Goal: Task Accomplishment & Management: Complete application form

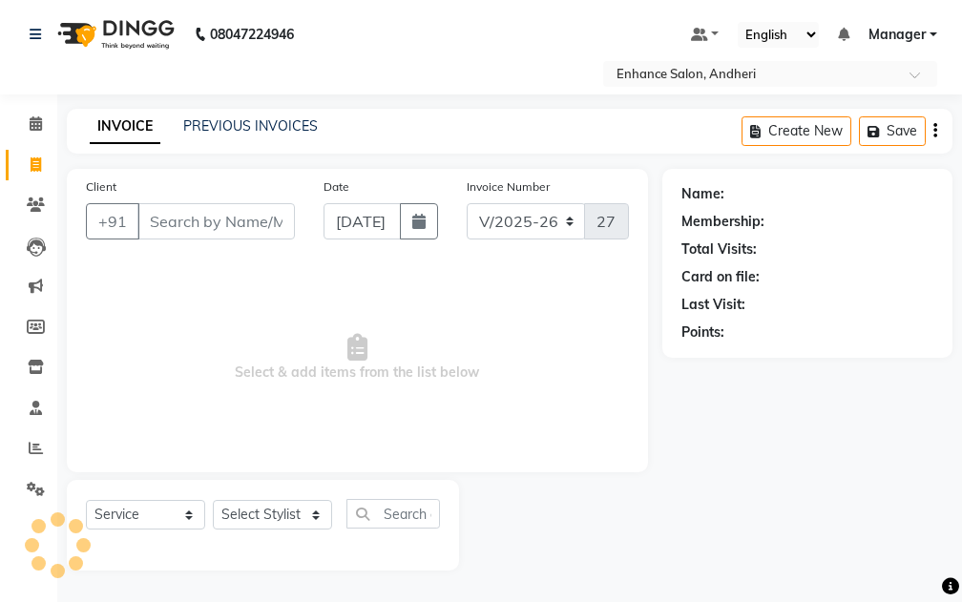
select select "7236"
select select "service"
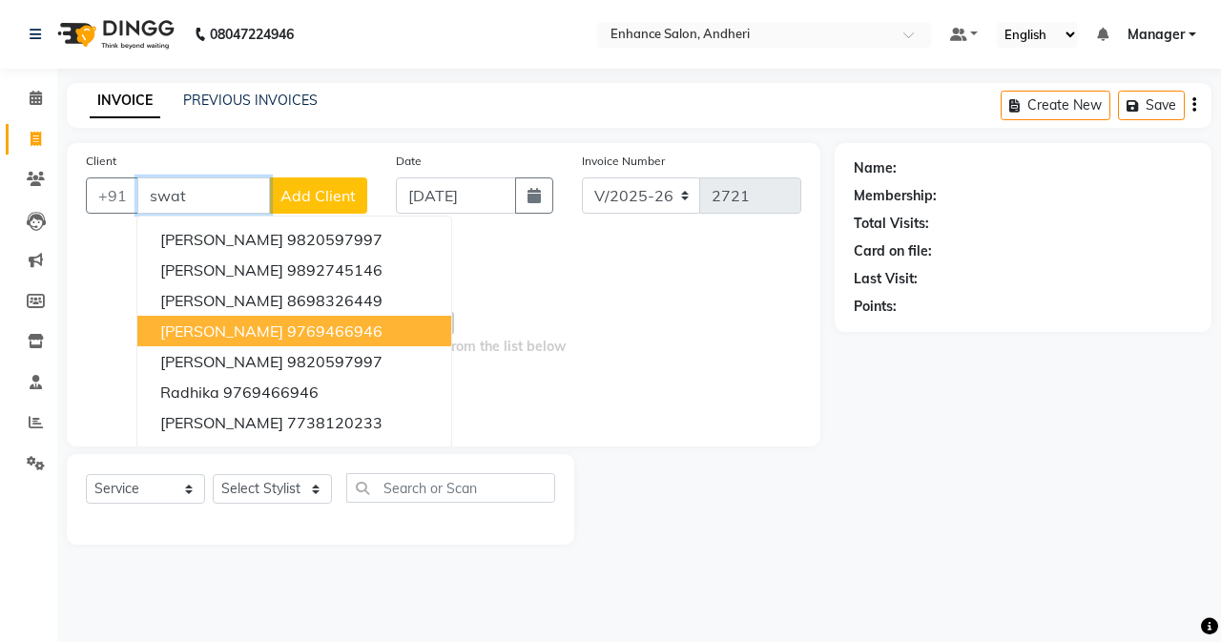
click at [239, 333] on span "[PERSON_NAME]" at bounding box center [221, 331] width 123 height 19
type input "9769466946"
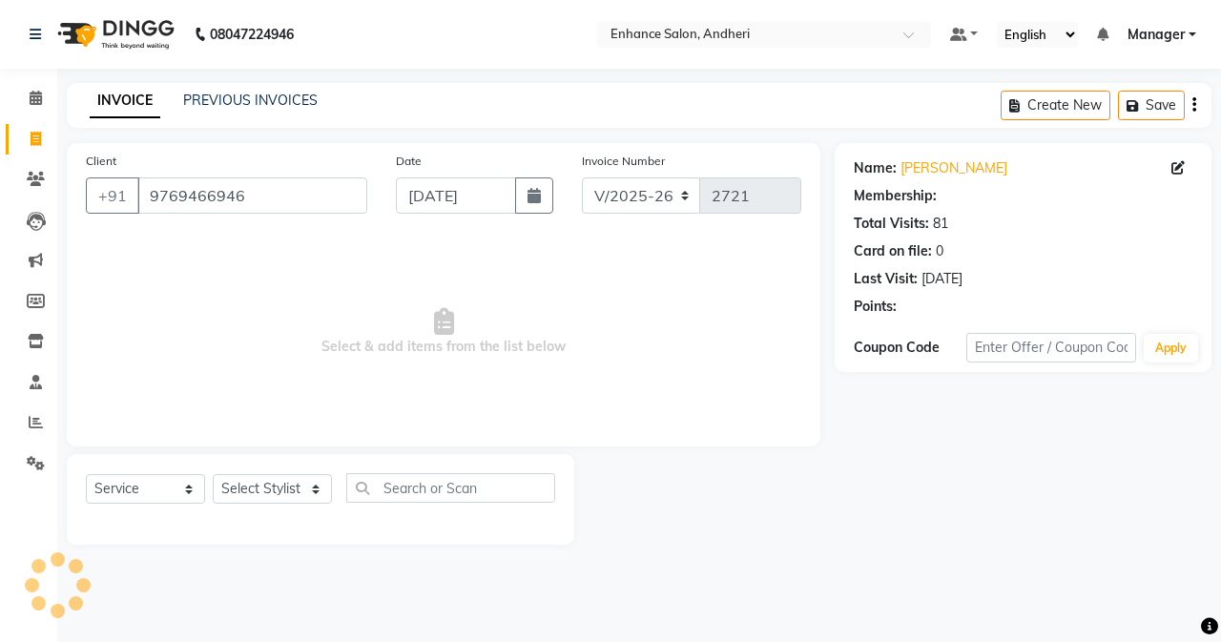
select select "1: Object"
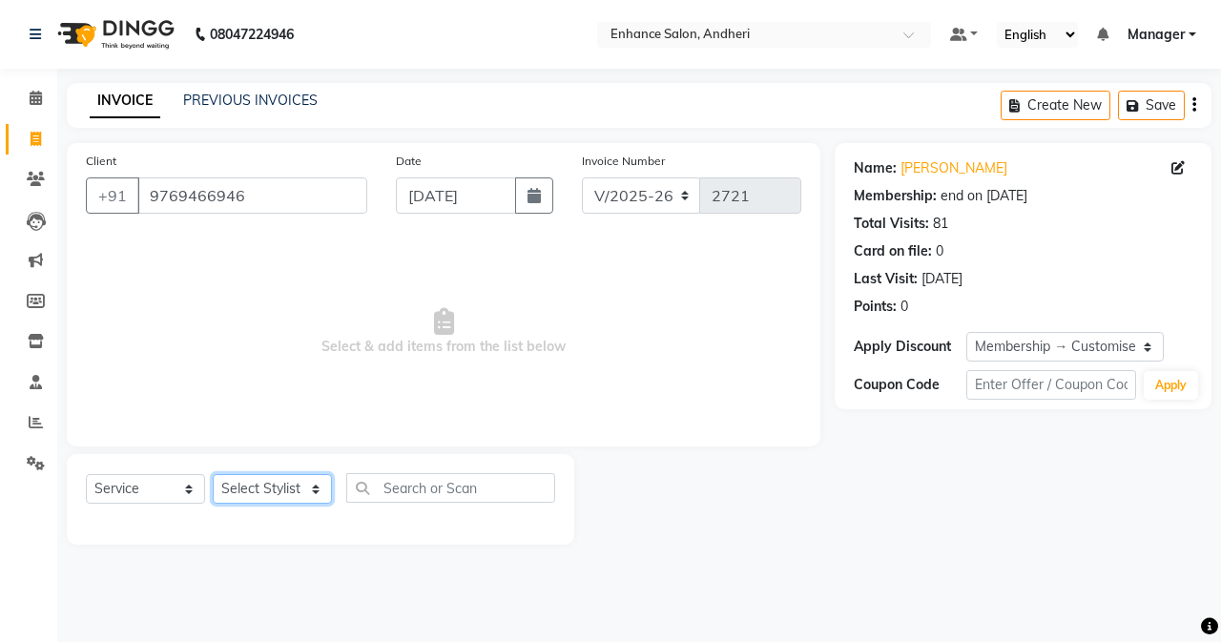
click at [250, 478] on select "Select Stylist Admin [PERSON_NAME] [PERSON_NAME] [PERSON_NAME] Manager [PERSON_…" at bounding box center [272, 489] width 119 height 30
select select "61731"
click at [213, 474] on select "Select Stylist Admin [PERSON_NAME] [PERSON_NAME] [PERSON_NAME] Manager [PERSON_…" at bounding box center [272, 489] width 119 height 30
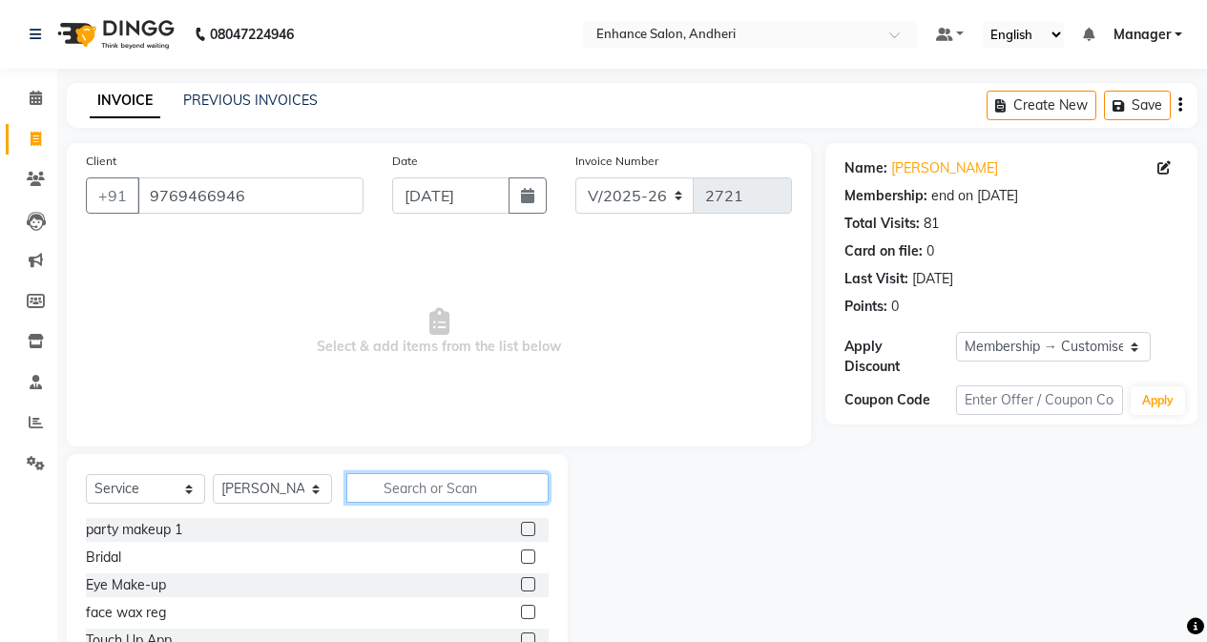
click at [459, 491] on input "text" at bounding box center [447, 488] width 202 height 30
type input "was"
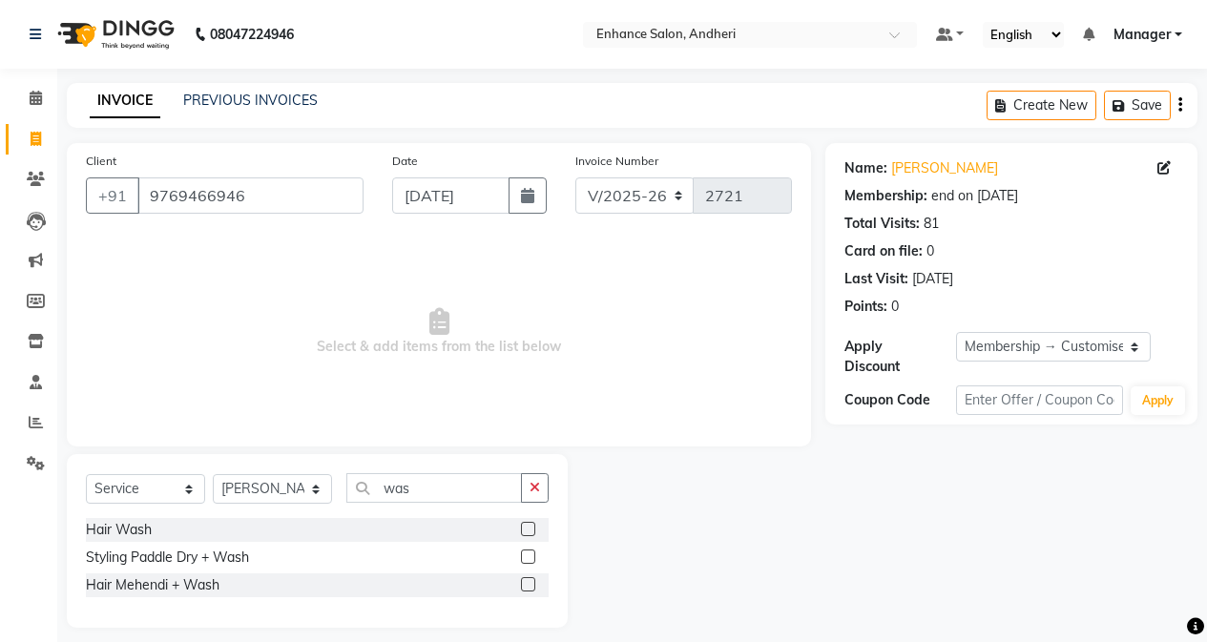
click at [523, 534] on label at bounding box center [528, 529] width 14 height 14
click at [523, 534] on input "checkbox" at bounding box center [527, 530] width 12 height 12
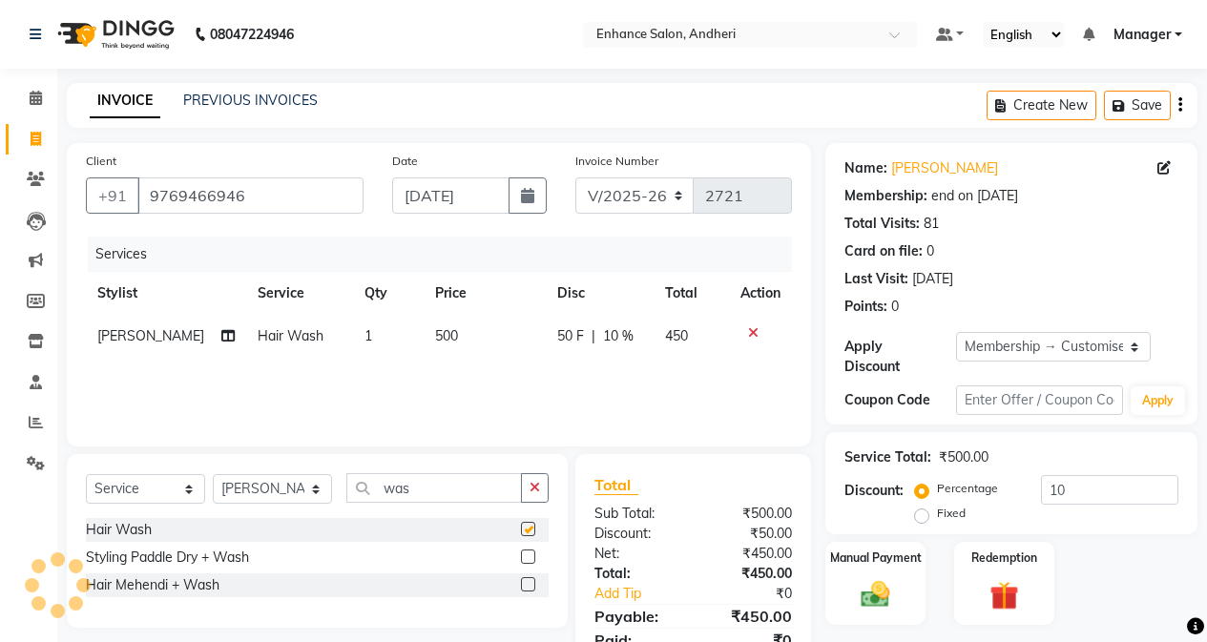
checkbox input "false"
click at [961, 475] on input "10" at bounding box center [1109, 490] width 137 height 30
type input "1"
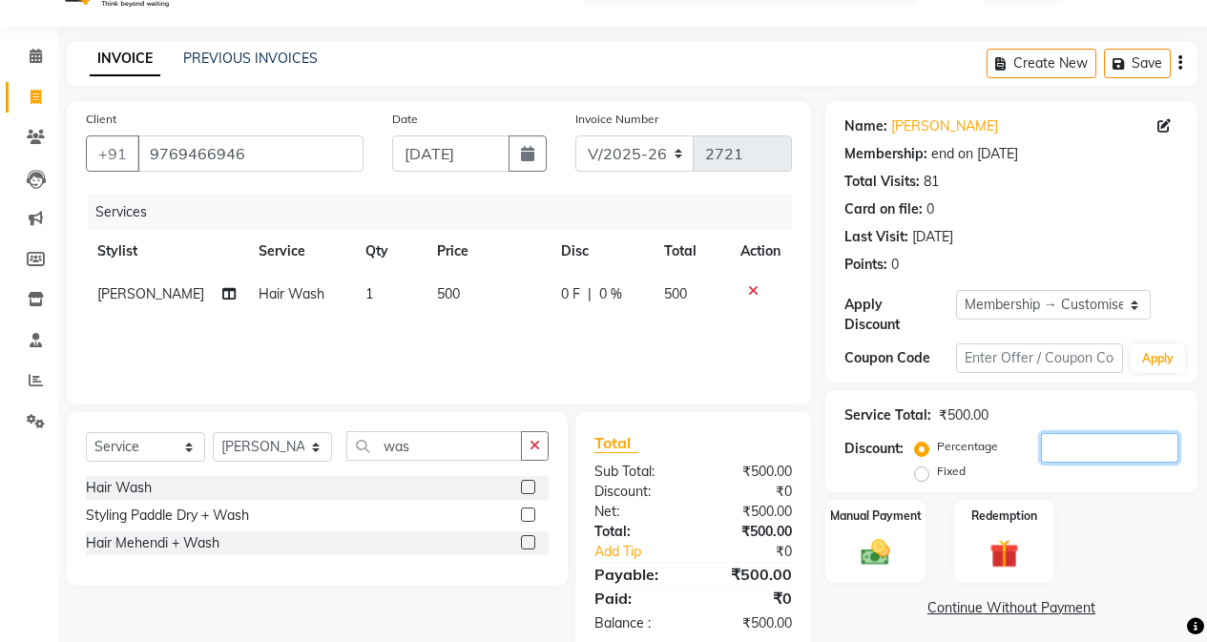
scroll to position [81, 0]
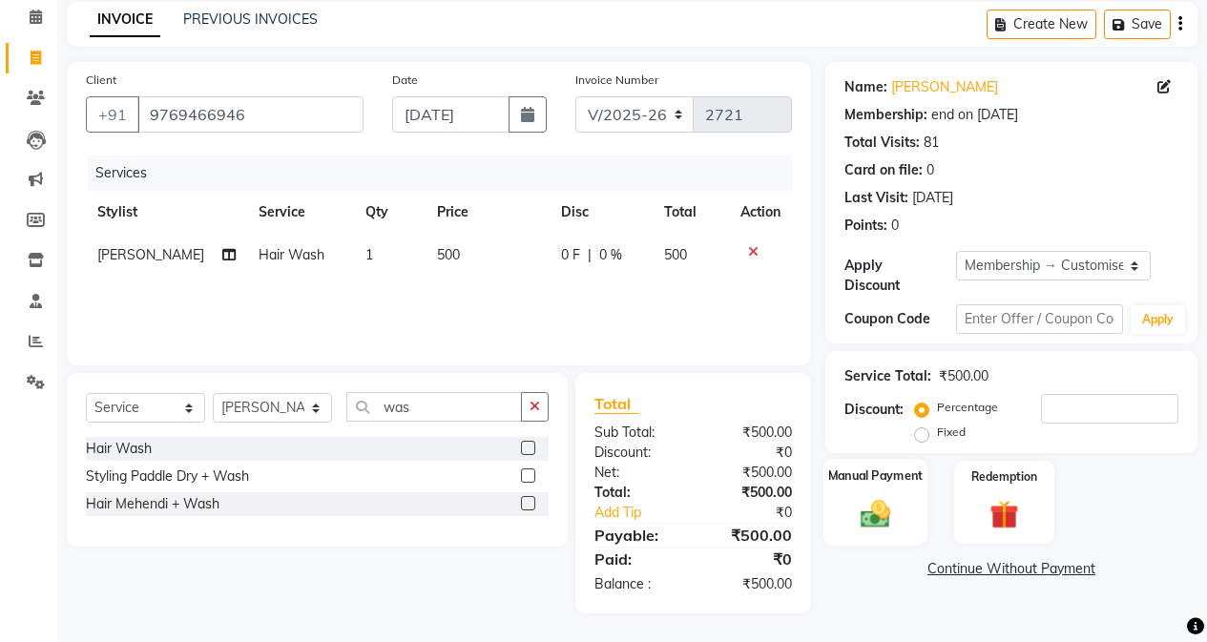
click at [918, 505] on div "Manual Payment" at bounding box center [876, 502] width 104 height 87
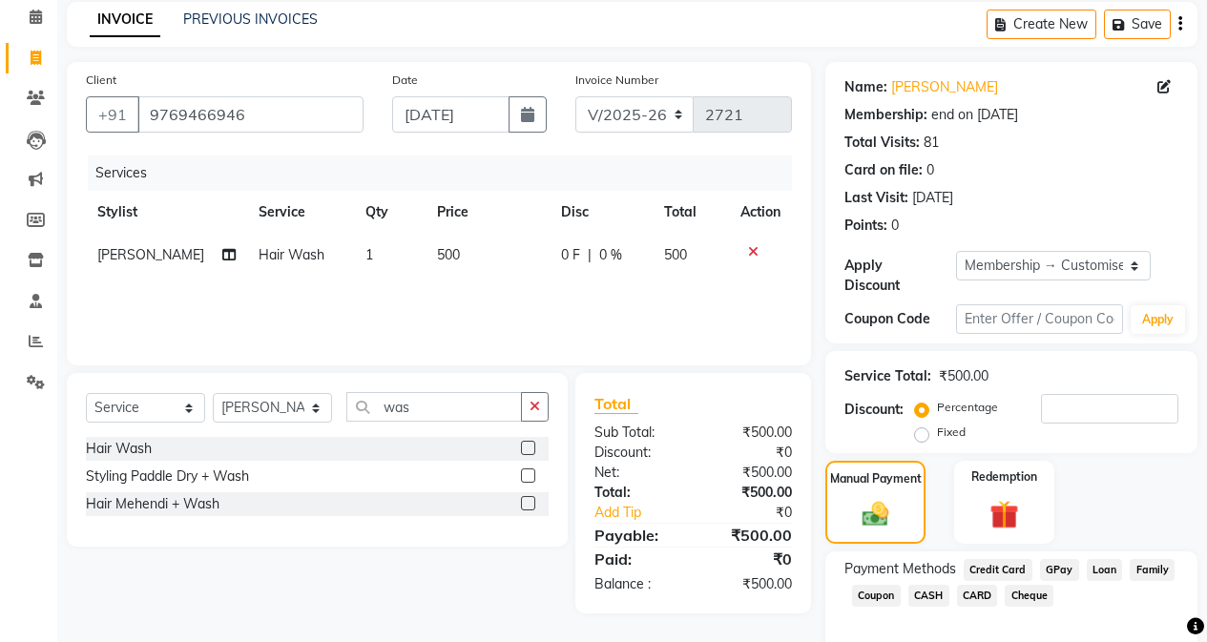
click at [961, 559] on span "GPay" at bounding box center [1059, 570] width 39 height 22
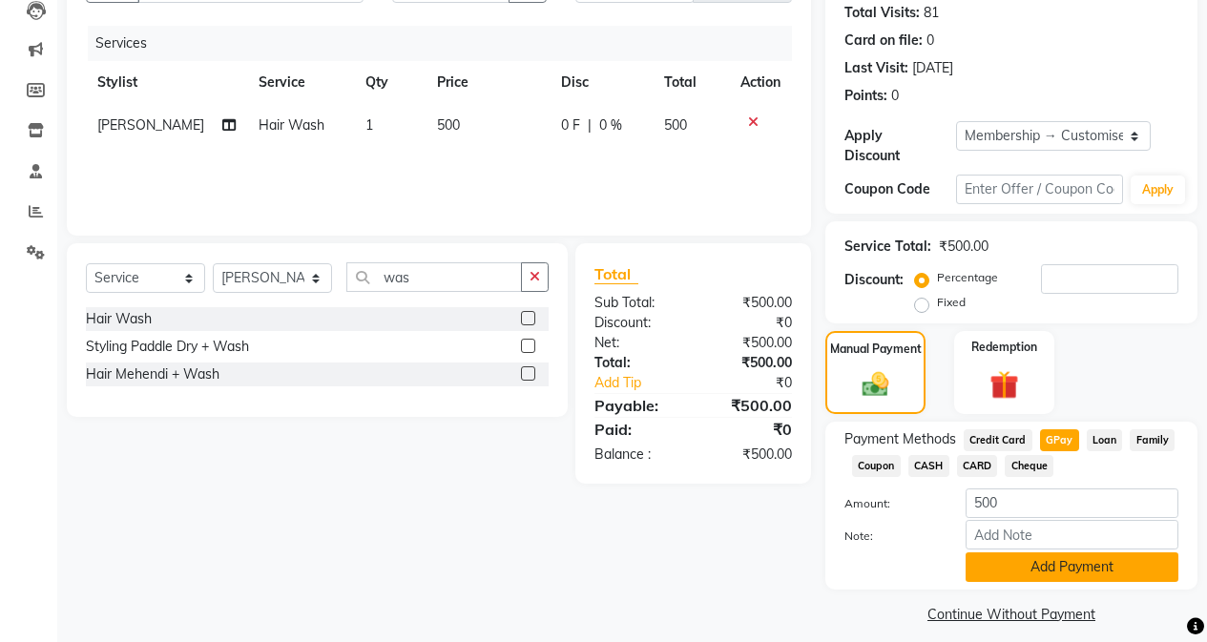
click at [961, 565] on button "Add Payment" at bounding box center [1072, 568] width 213 height 30
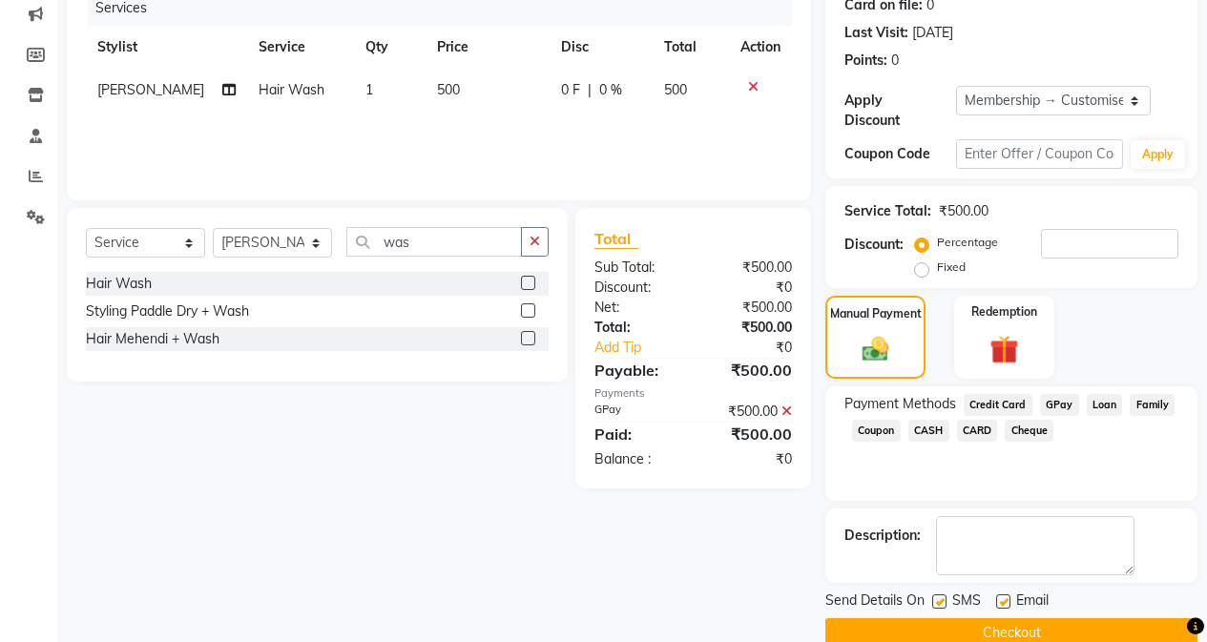
scroll to position [265, 0]
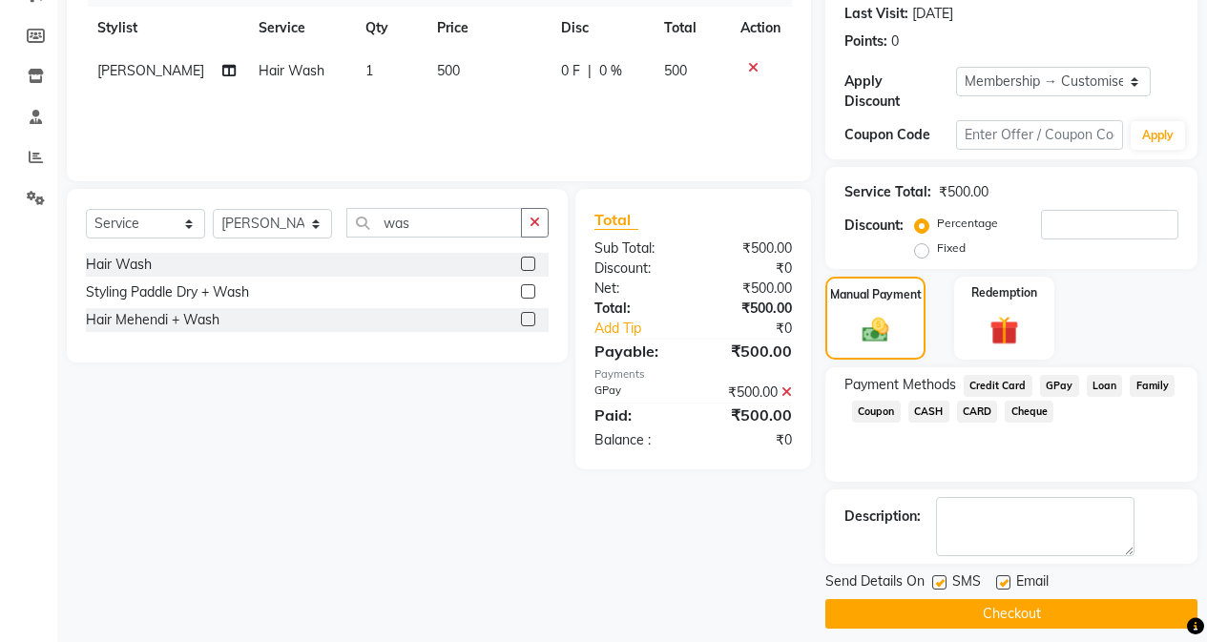
click at [961, 599] on button "Checkout" at bounding box center [1011, 614] width 372 height 30
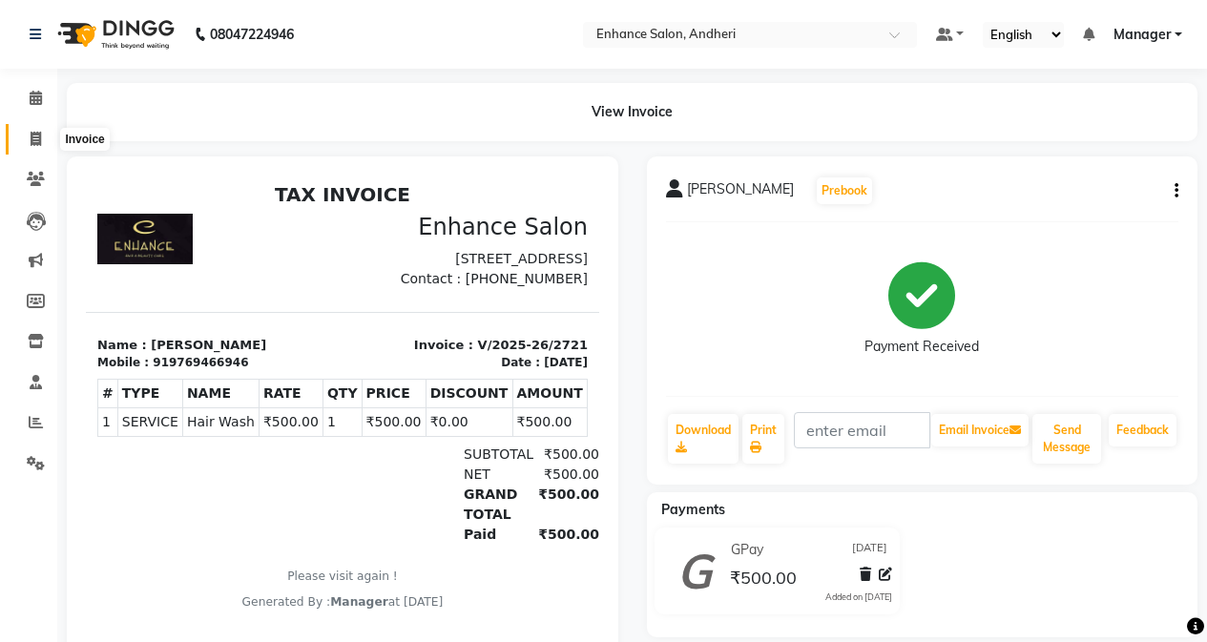
click at [42, 143] on span at bounding box center [35, 140] width 33 height 22
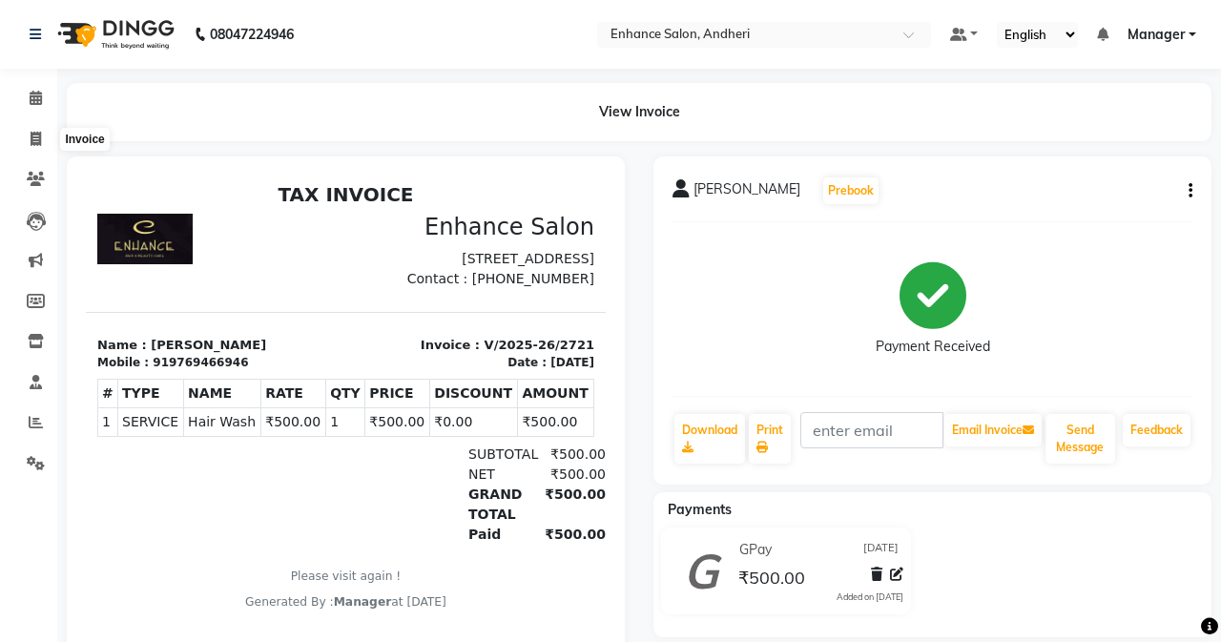
select select "service"
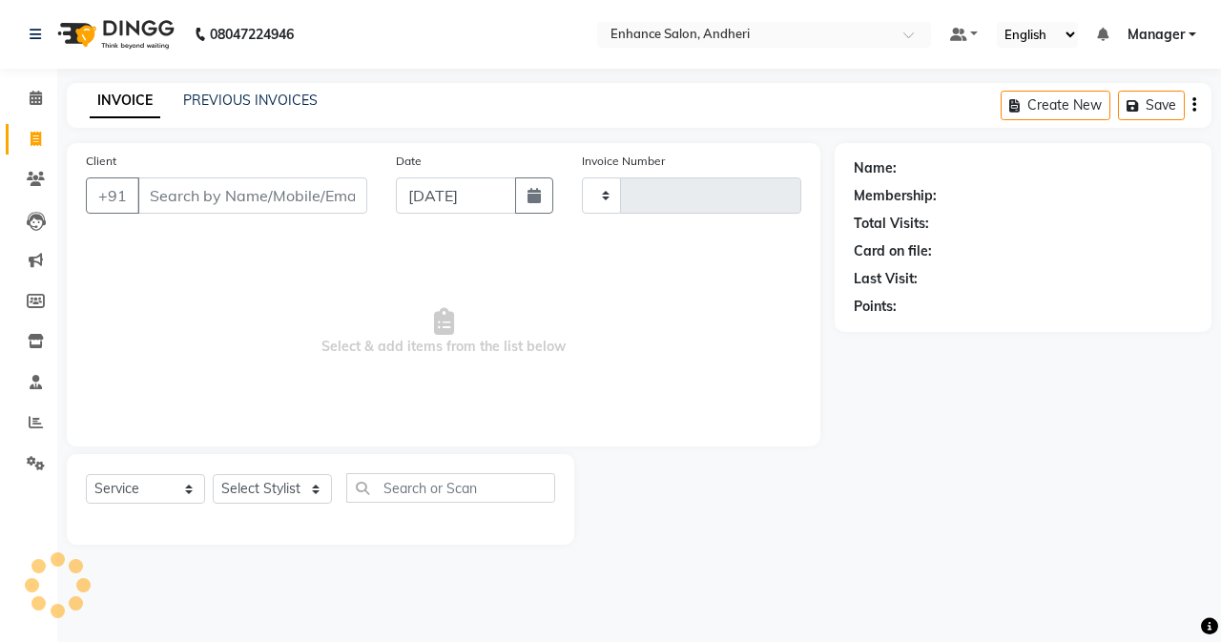
type input "2722"
select select "7236"
click at [272, 94] on link "PREVIOUS INVOICES" at bounding box center [250, 100] width 135 height 17
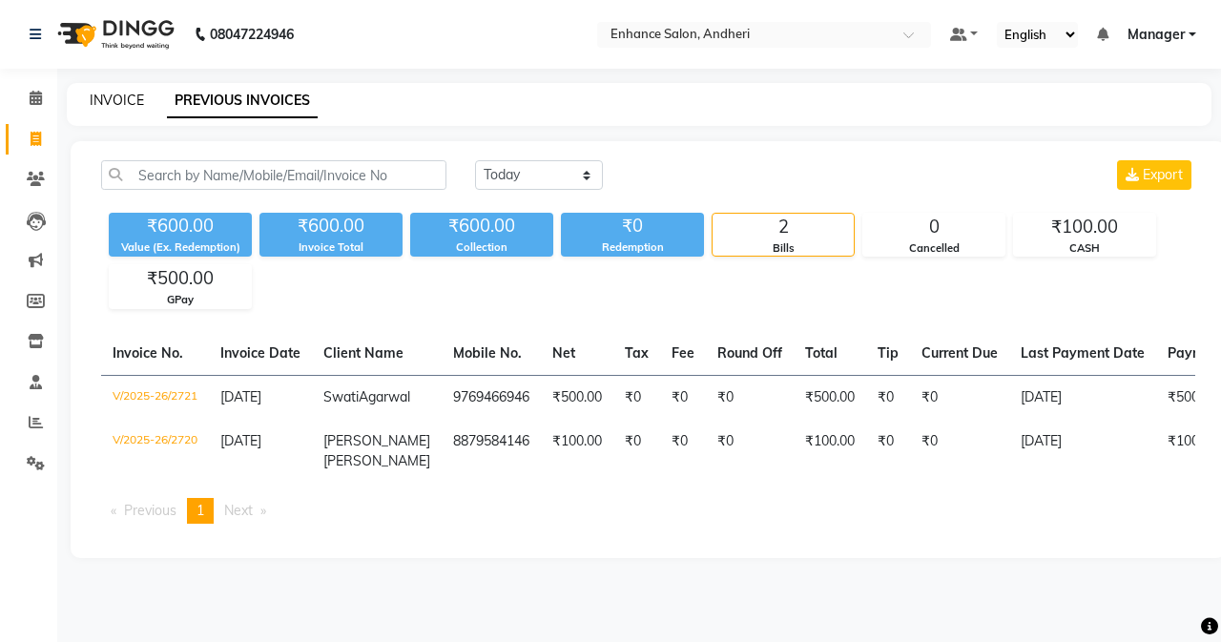
click at [118, 96] on link "INVOICE" at bounding box center [117, 100] width 54 height 17
select select "service"
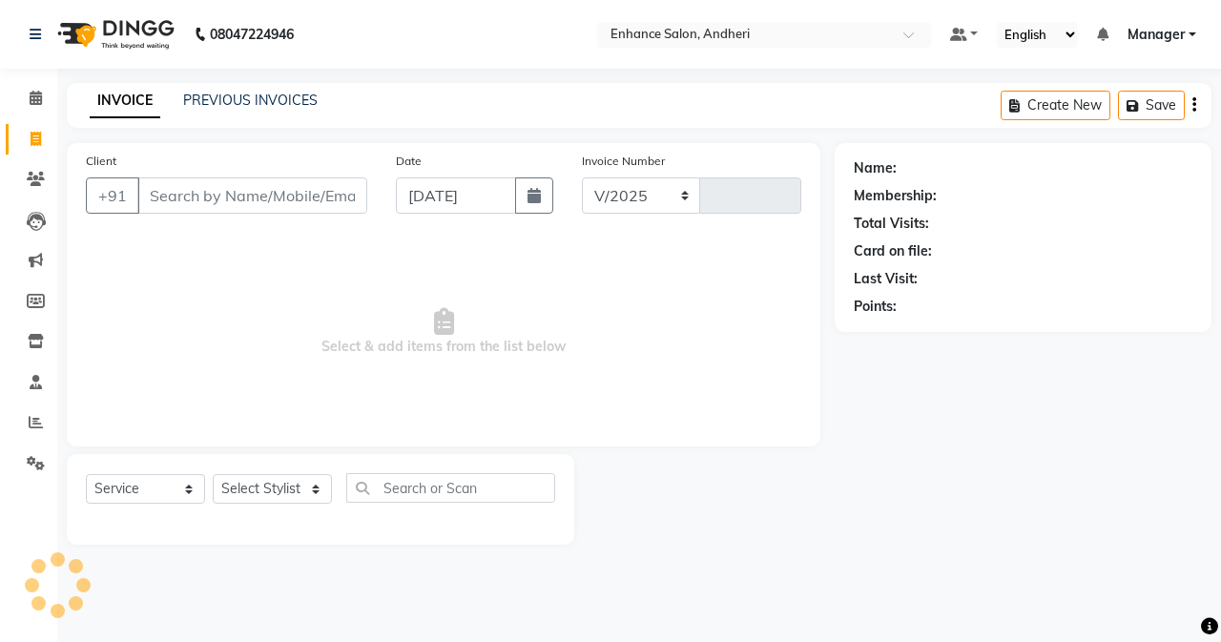
select select "7236"
type input "2722"
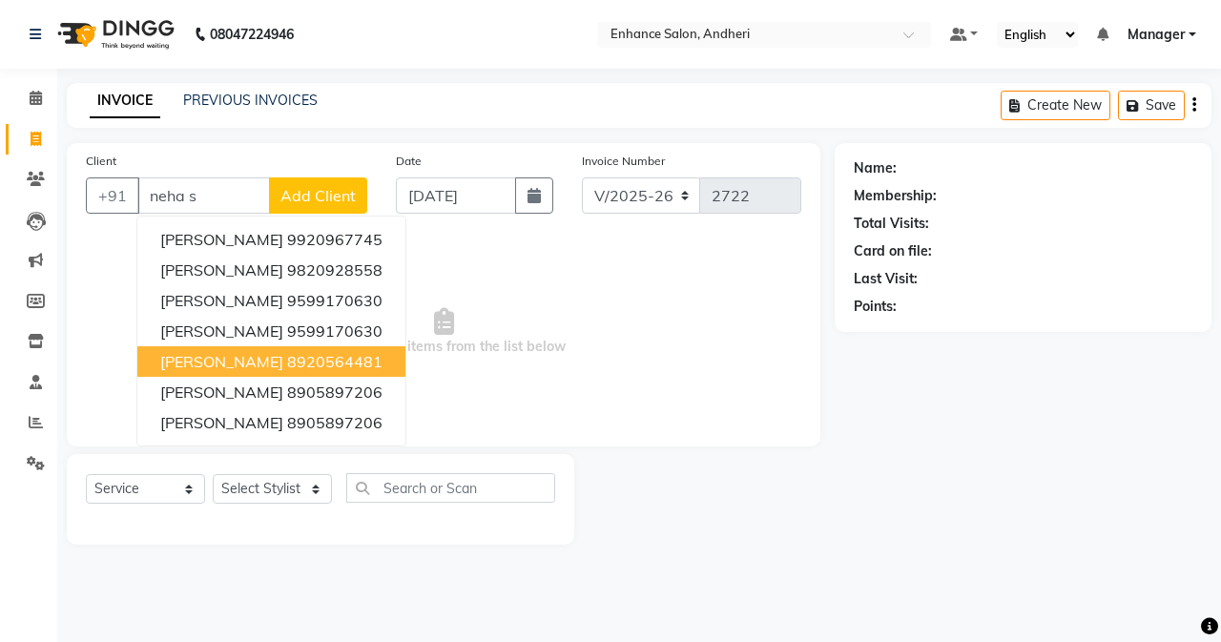
click at [287, 360] on ngb-highlight "8920564481" at bounding box center [334, 361] width 95 height 19
type input "8920564481"
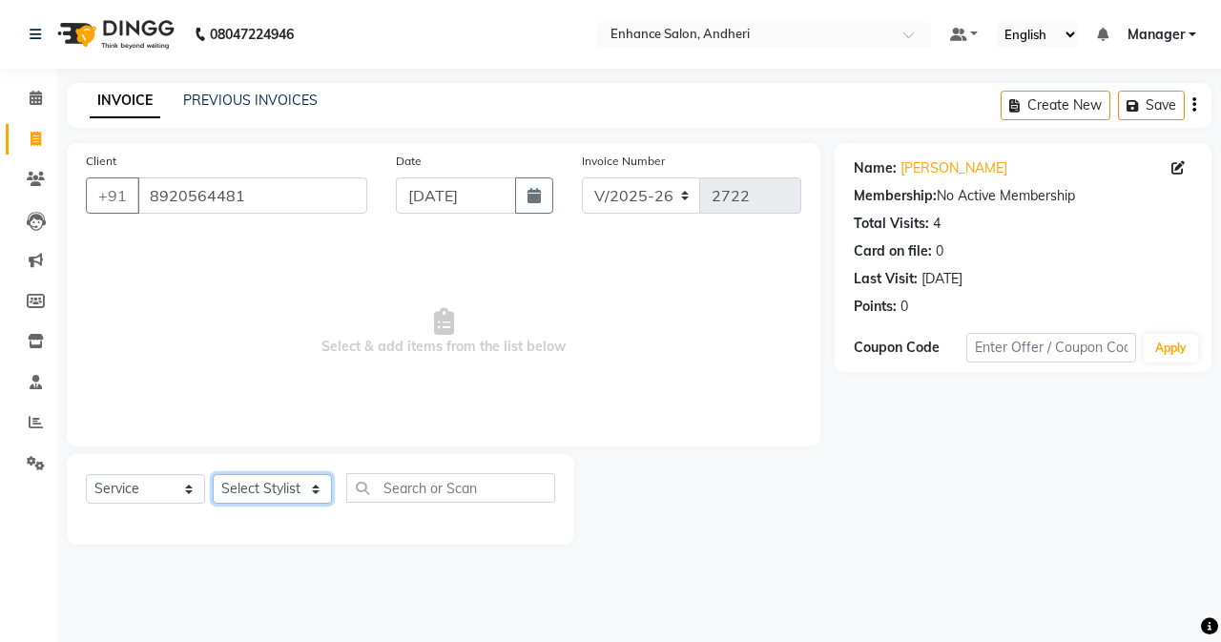
click at [265, 480] on select "Select Stylist Admin [PERSON_NAME] [PERSON_NAME] [PERSON_NAME] Manager [PERSON_…" at bounding box center [272, 489] width 119 height 30
select select "61732"
click at [213, 474] on select "Select Stylist Admin [PERSON_NAME] [PERSON_NAME] [PERSON_NAME] Manager [PERSON_…" at bounding box center [272, 489] width 119 height 30
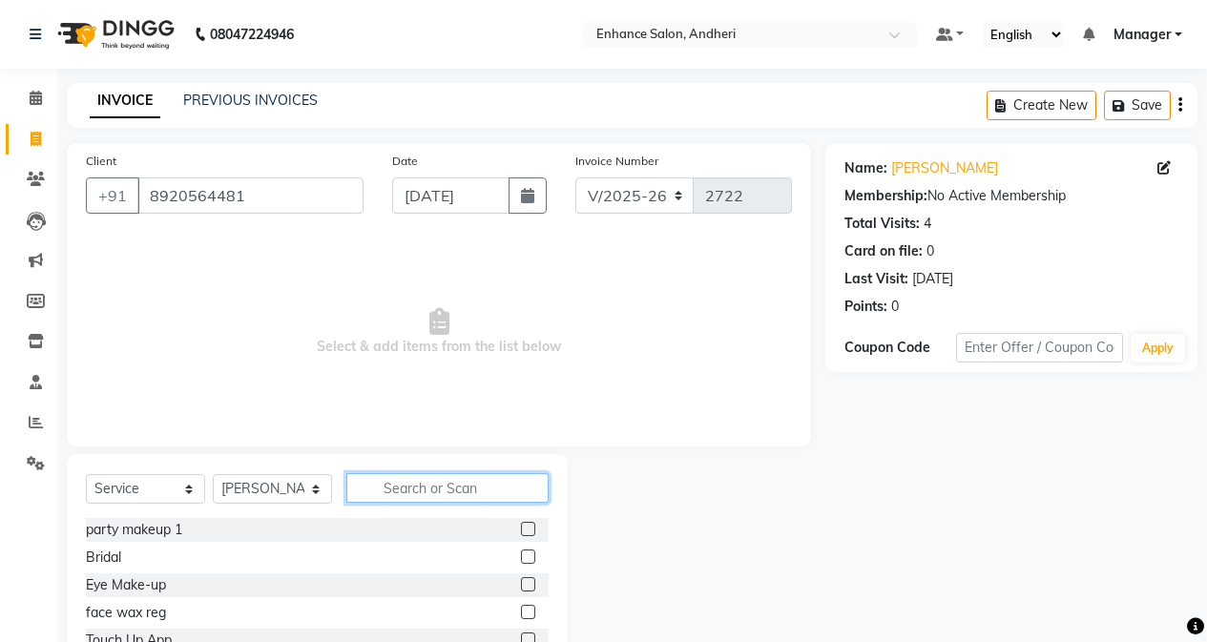
click at [399, 480] on input "text" at bounding box center [447, 488] width 202 height 30
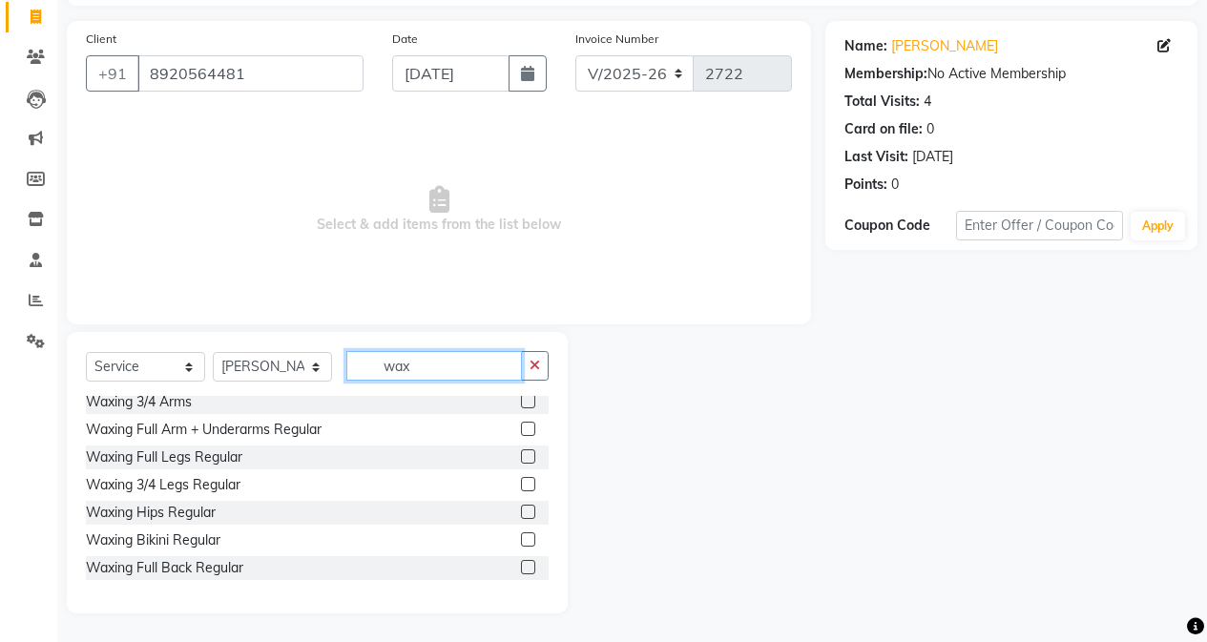
scroll to position [573, 0]
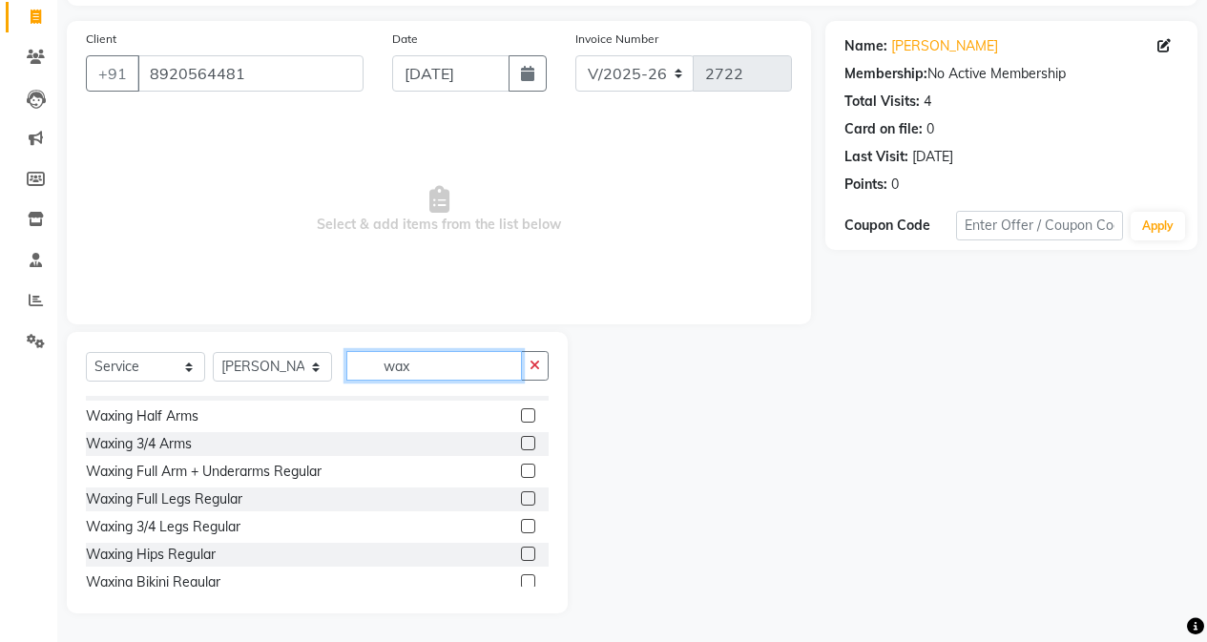
type input "wax"
click at [521, 473] on label at bounding box center [528, 471] width 14 height 14
click at [521, 473] on input "checkbox" at bounding box center [527, 472] width 12 height 12
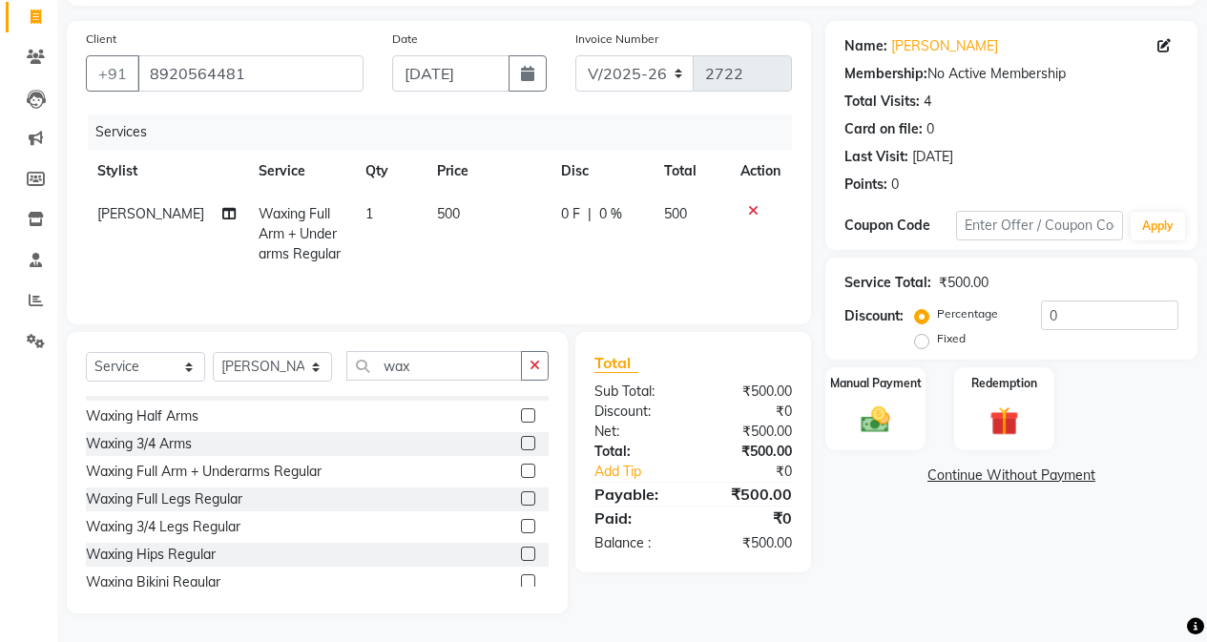
checkbox input "false"
click at [521, 496] on label at bounding box center [528, 498] width 14 height 14
click at [521, 496] on input "checkbox" at bounding box center [527, 499] width 12 height 12
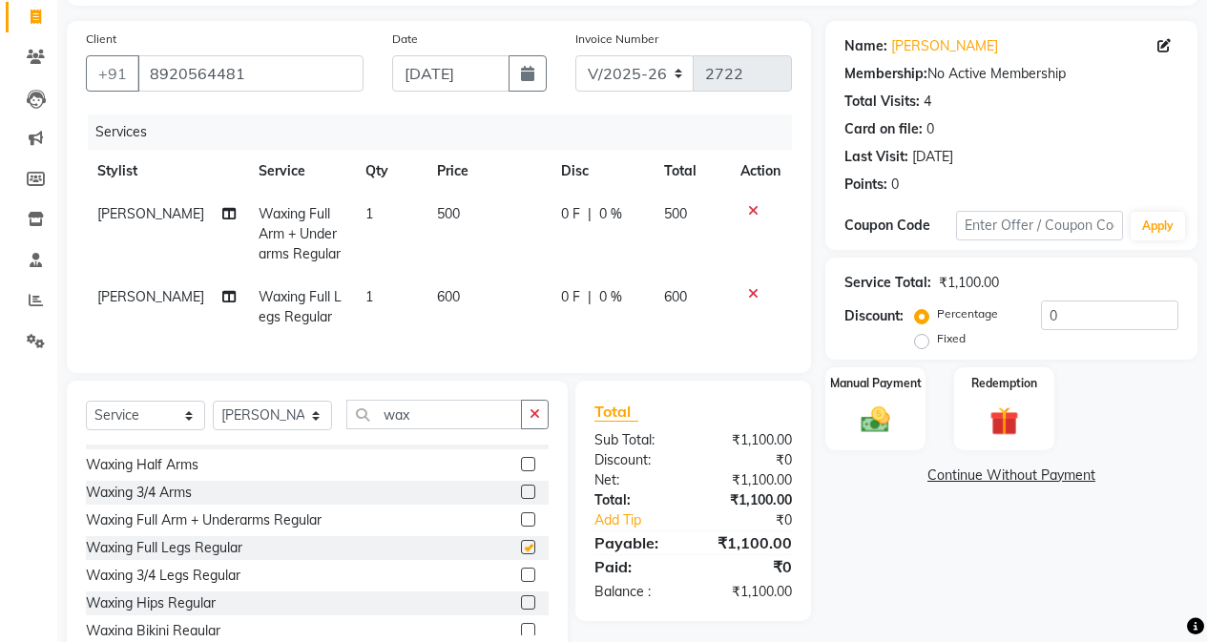
checkbox input "false"
click at [311, 428] on select "Select Stylist Admin [PERSON_NAME] [PERSON_NAME] [PERSON_NAME] Manager [PERSON_…" at bounding box center [272, 416] width 119 height 30
select select "61734"
click at [213, 415] on select "Select Stylist Admin [PERSON_NAME] [PERSON_NAME] [PERSON_NAME] Manager [PERSON_…" at bounding box center [272, 416] width 119 height 30
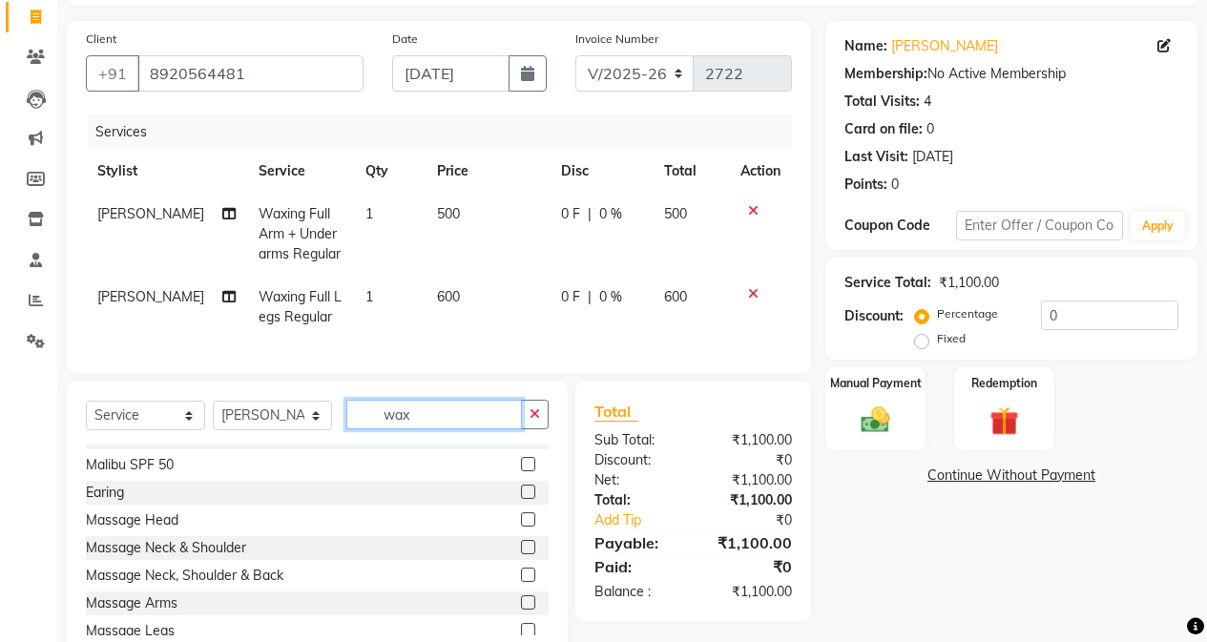
click at [412, 429] on input "wax" at bounding box center [434, 415] width 176 height 30
type input "w"
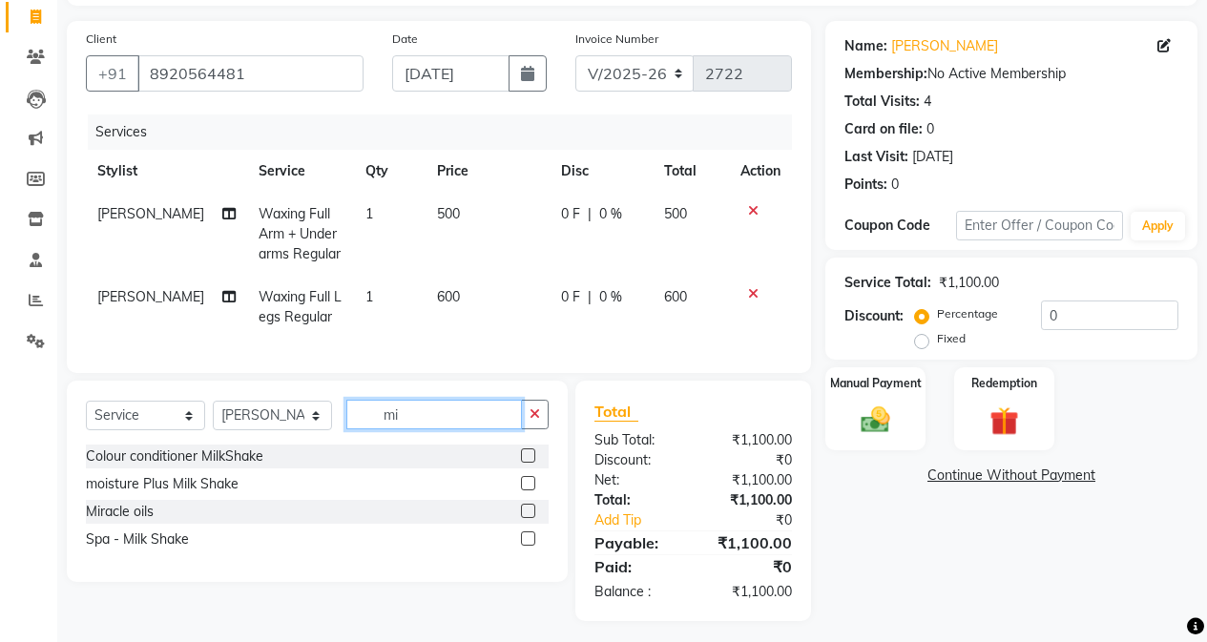
scroll to position [0, 0]
type input "milk"
click at [521, 518] on label at bounding box center [528, 511] width 14 height 14
click at [521, 518] on input "checkbox" at bounding box center [527, 512] width 12 height 12
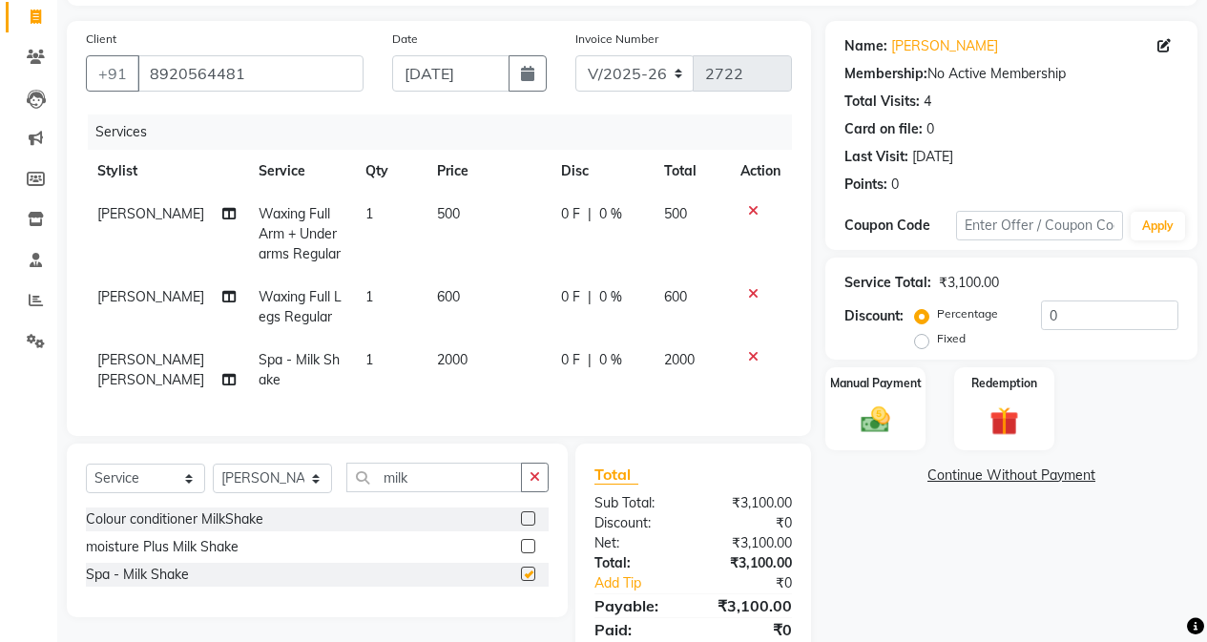
checkbox input "false"
click at [473, 361] on td "2000" at bounding box center [488, 370] width 124 height 63
select select "61734"
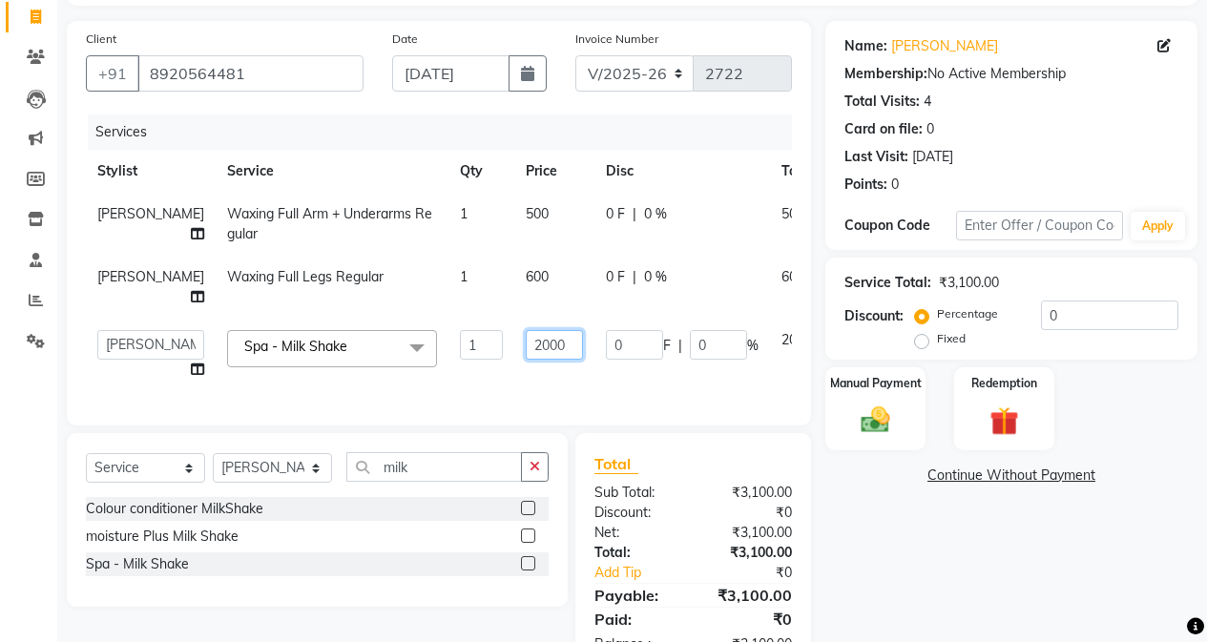
click at [526, 360] on input "2000" at bounding box center [554, 345] width 57 height 30
type input "1800"
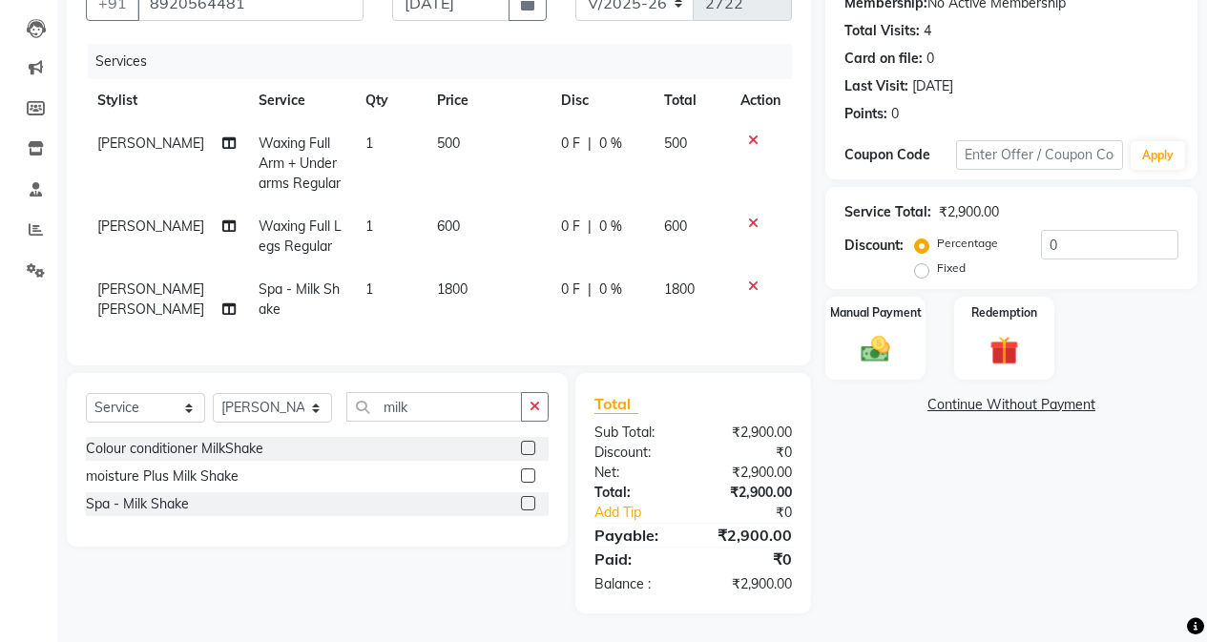
scroll to position [207, 0]
click at [852, 469] on div "Name: [PERSON_NAME] Membership: No Active Membership Total Visits: 4 Card on fi…" at bounding box center [1018, 281] width 386 height 663
click at [961, 232] on div "Percentage Fixed" at bounding box center [980, 257] width 122 height 50
click at [961, 230] on input "0" at bounding box center [1109, 245] width 137 height 30
type input "10"
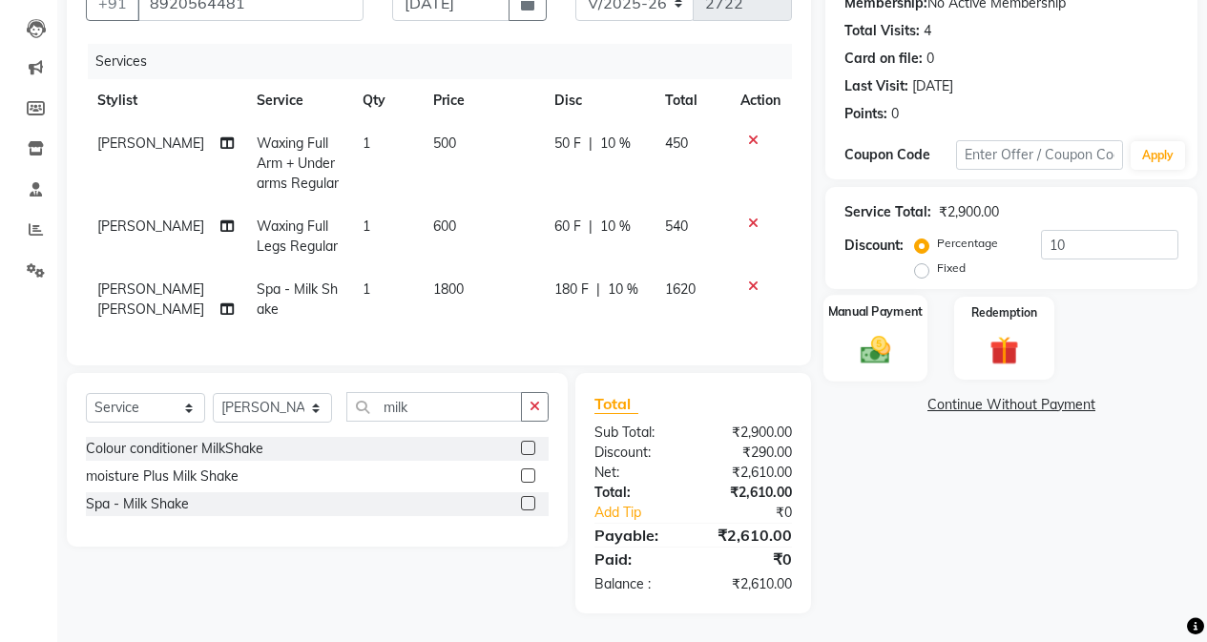
click at [875, 332] on img at bounding box center [875, 349] width 49 height 34
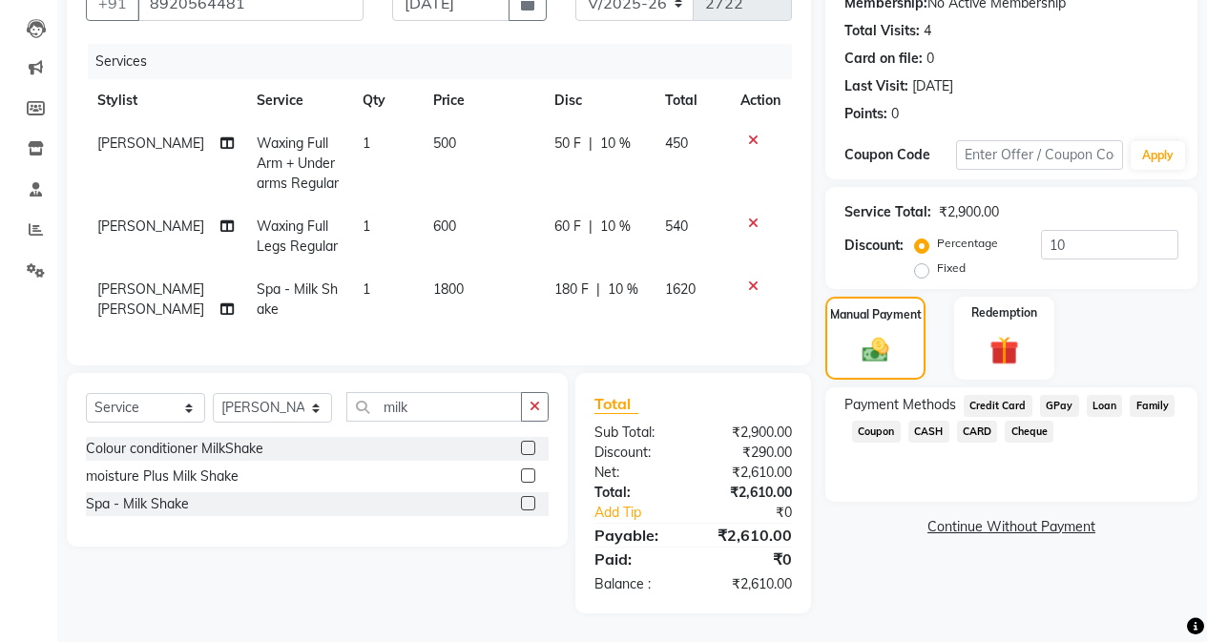
click at [961, 395] on span "GPay" at bounding box center [1059, 406] width 39 height 22
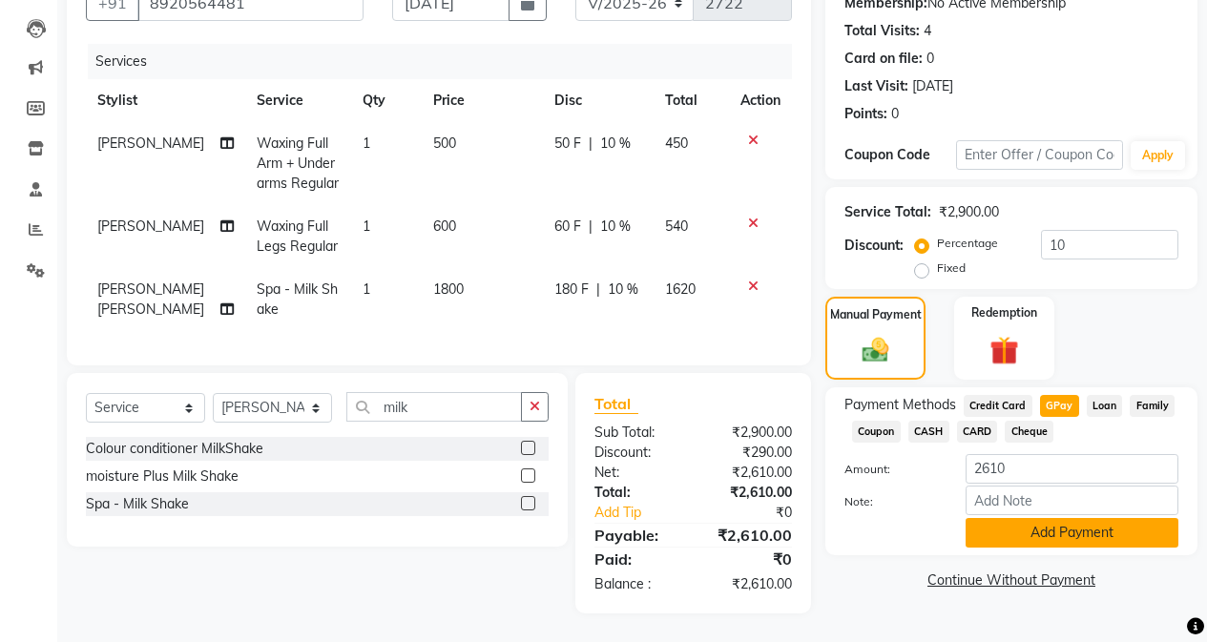
click at [961, 518] on button "Add Payment" at bounding box center [1072, 533] width 213 height 30
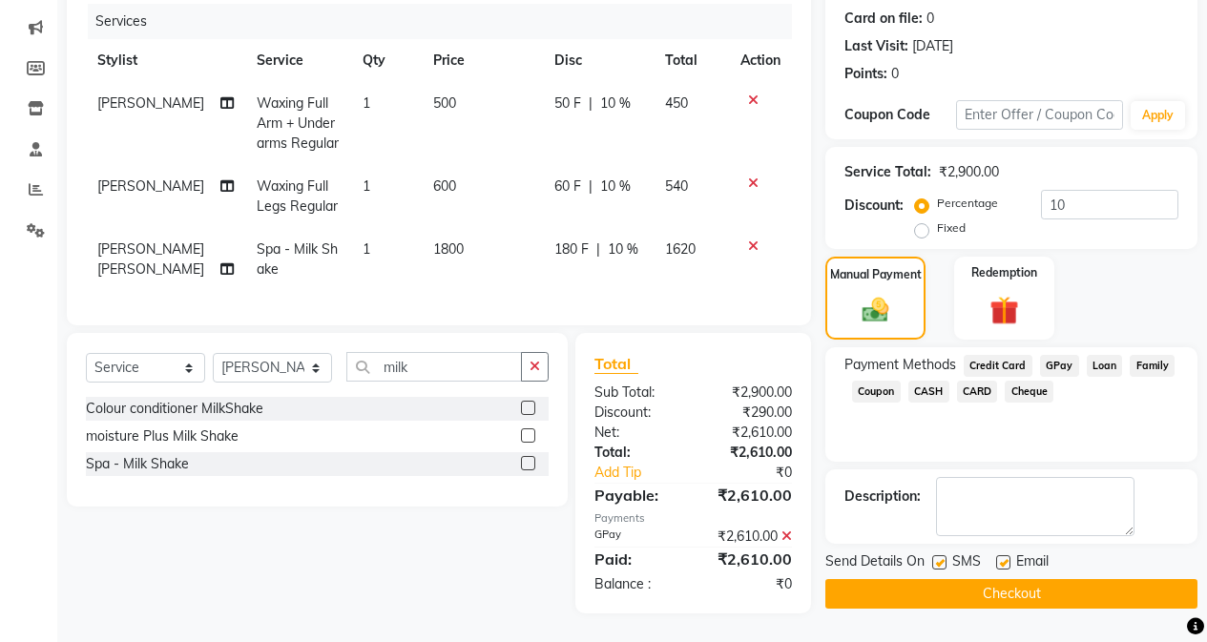
scroll to position [247, 0]
click at [961, 552] on span "SMS" at bounding box center [966, 564] width 29 height 24
click at [952, 579] on button "Checkout" at bounding box center [1011, 594] width 372 height 30
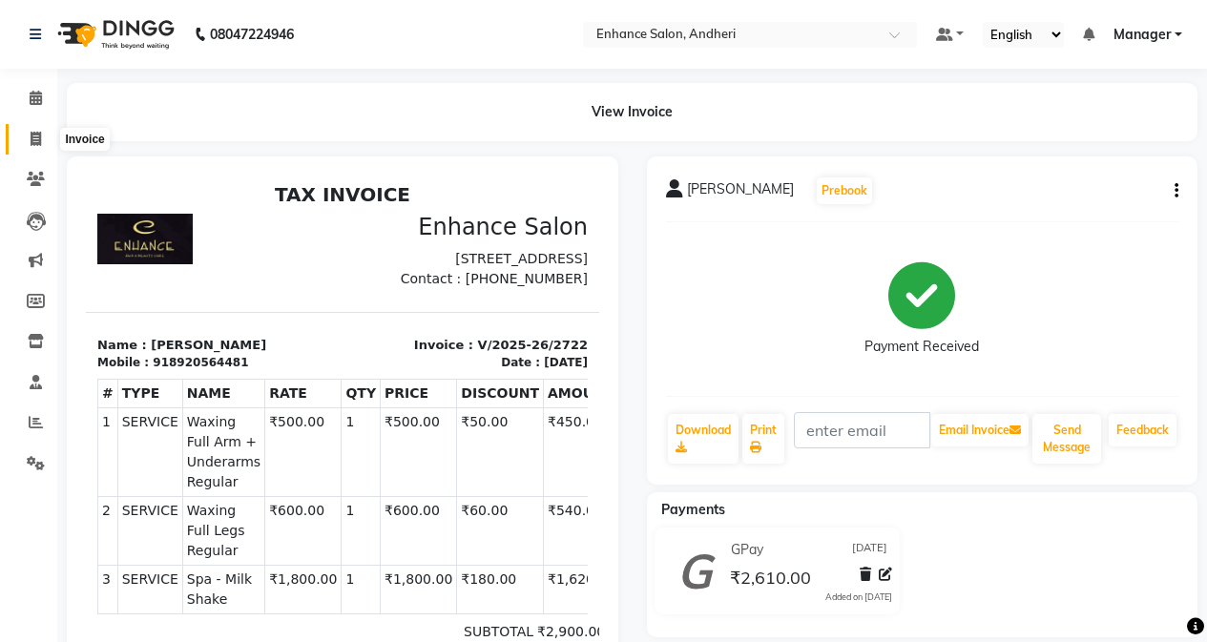
click at [42, 136] on span at bounding box center [35, 140] width 33 height 22
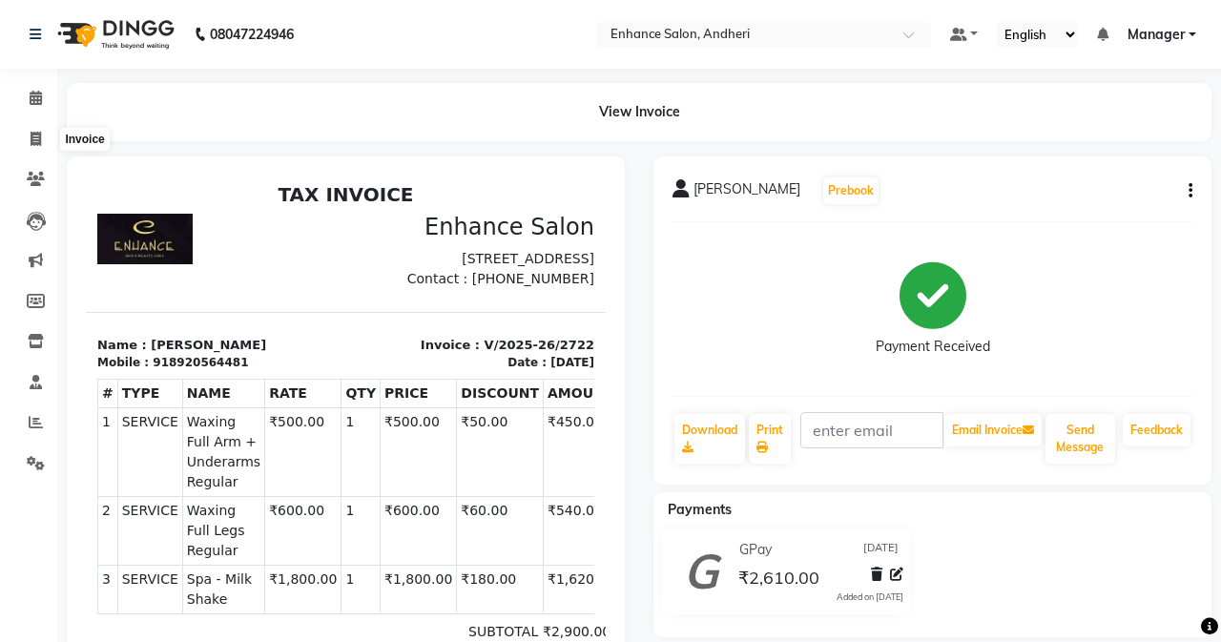
select select "service"
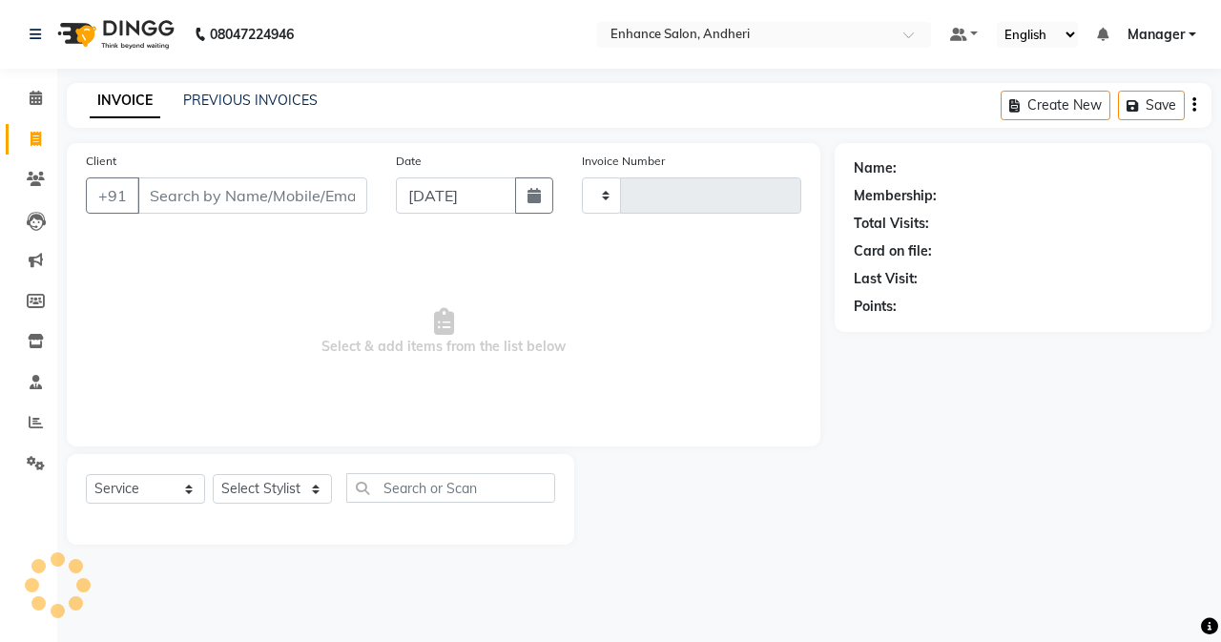
type input "j"
type input "2723"
select select "7236"
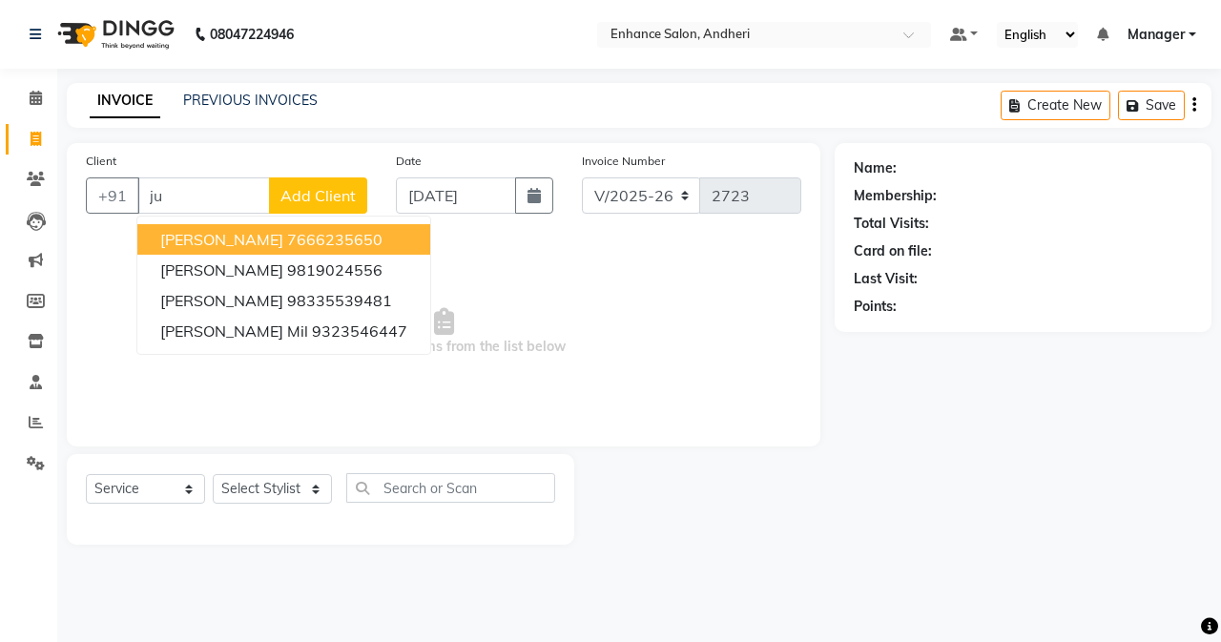
type input "j"
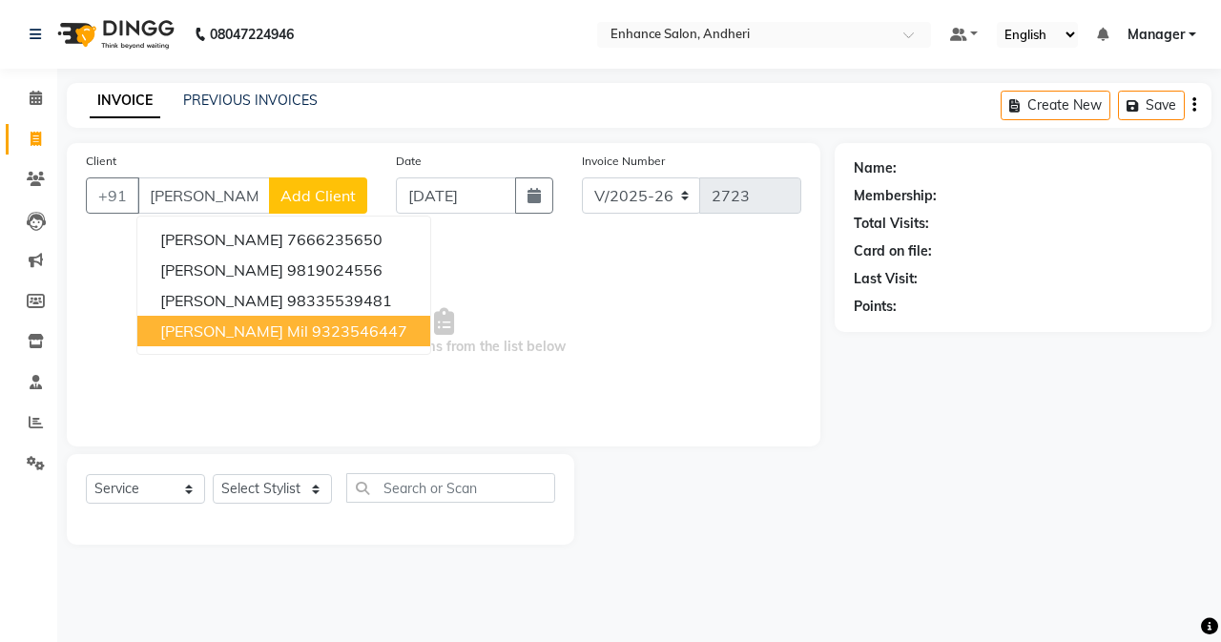
click at [214, 327] on button "[PERSON_NAME] Mil 9323546447" at bounding box center [283, 331] width 293 height 31
type input "9323546447"
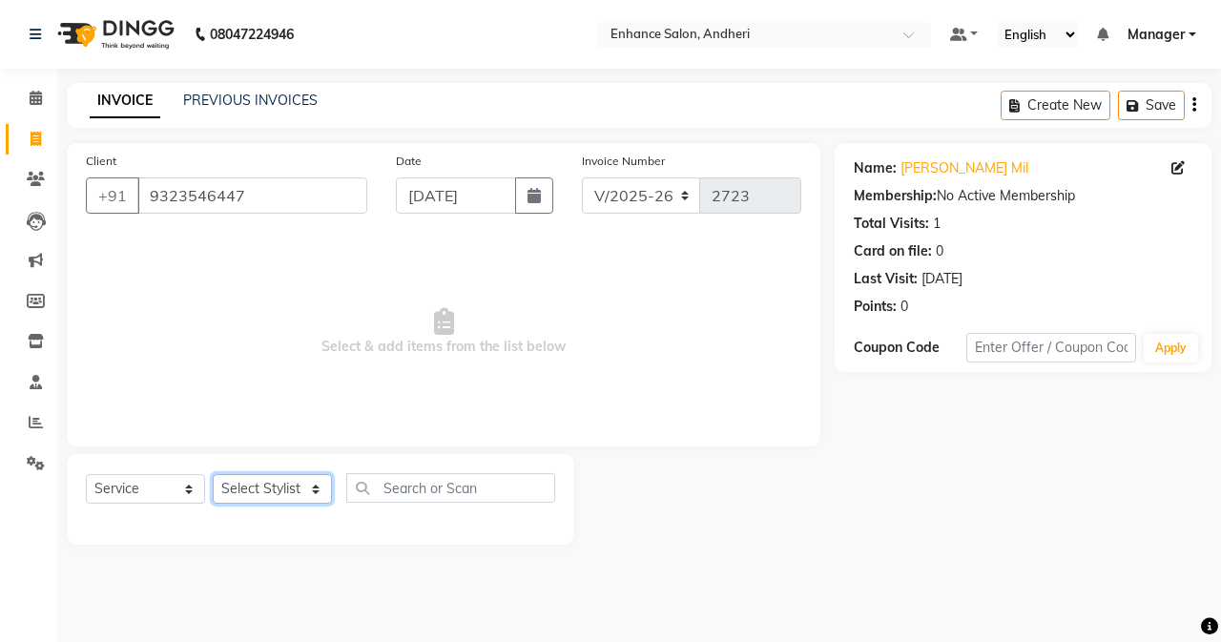
click at [238, 484] on select "Select Stylist Admin [PERSON_NAME] [PERSON_NAME] [PERSON_NAME] Manager [PERSON_…" at bounding box center [272, 489] width 119 height 30
select select "61735"
click at [213, 474] on select "Select Stylist Admin [PERSON_NAME] [PERSON_NAME] [PERSON_NAME] Manager [PERSON_…" at bounding box center [272, 489] width 119 height 30
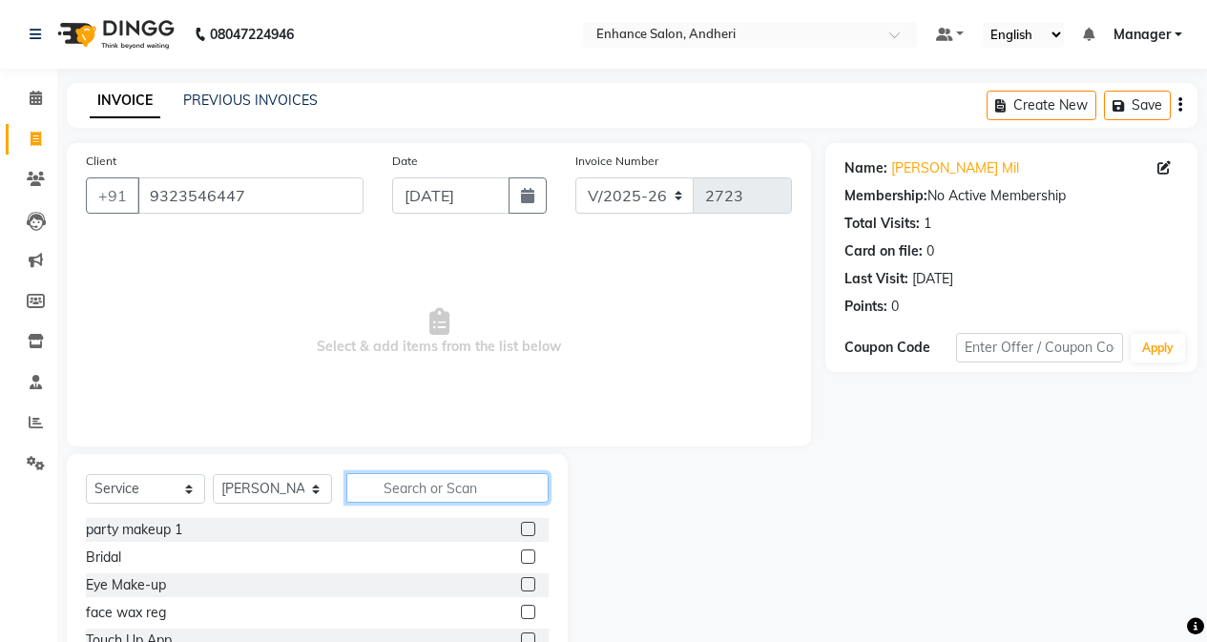
click at [434, 493] on input "text" at bounding box center [447, 488] width 202 height 30
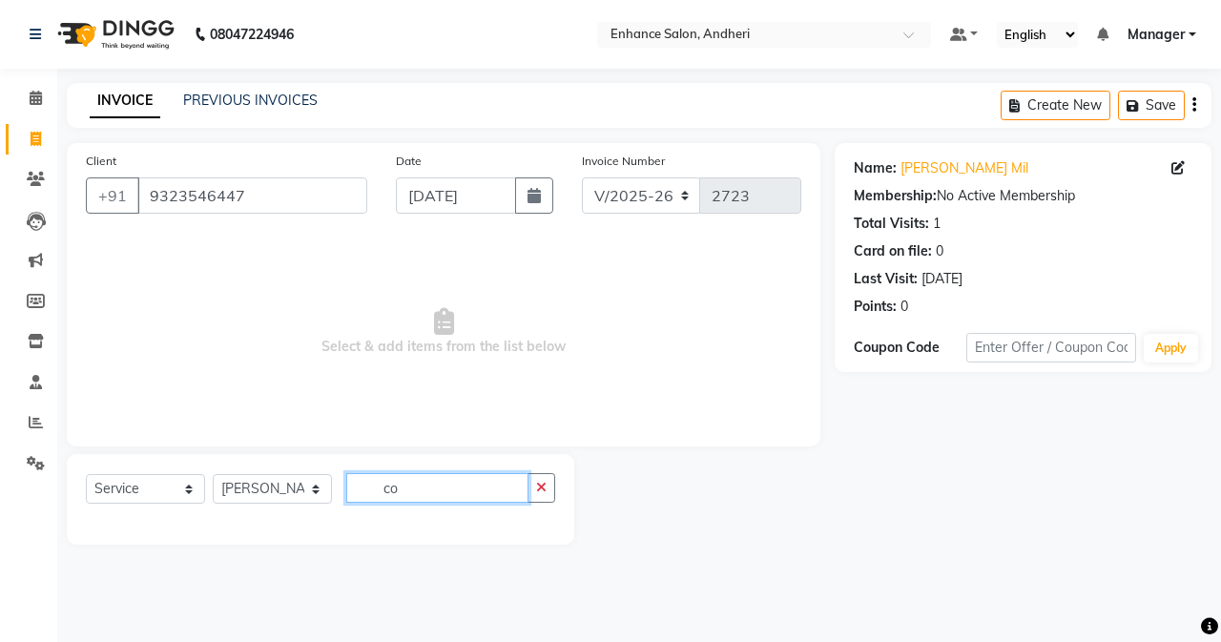
type input "c"
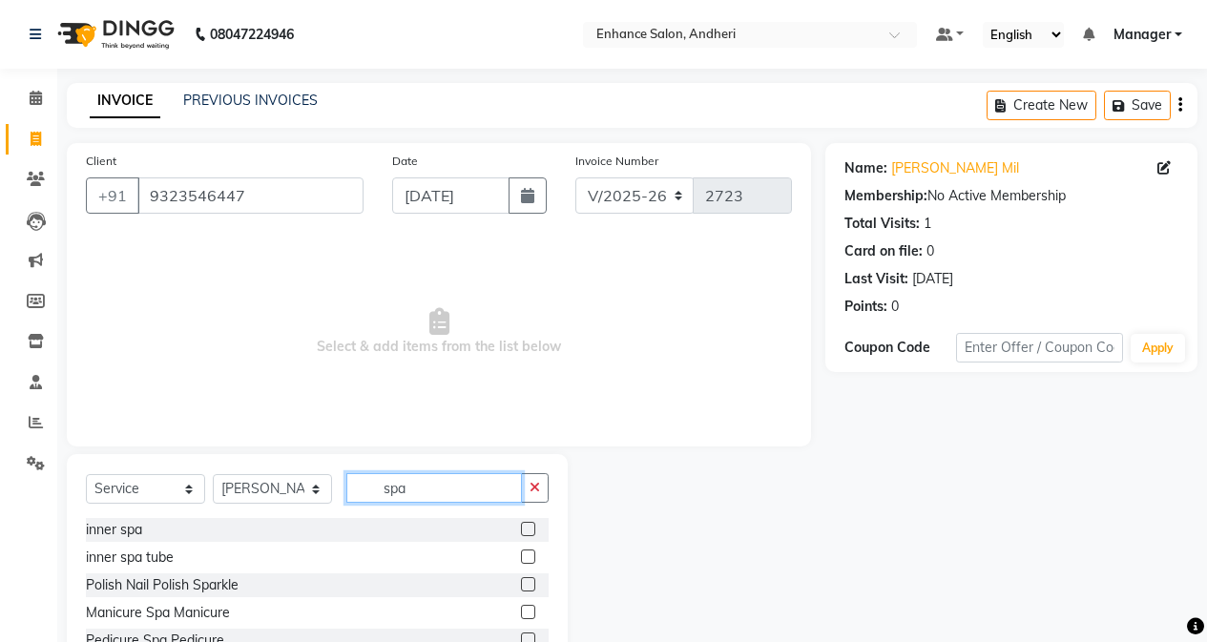
type input "spa"
click at [521, 601] on label at bounding box center [528, 612] width 14 height 14
click at [521, 601] on input "checkbox" at bounding box center [527, 613] width 12 height 12
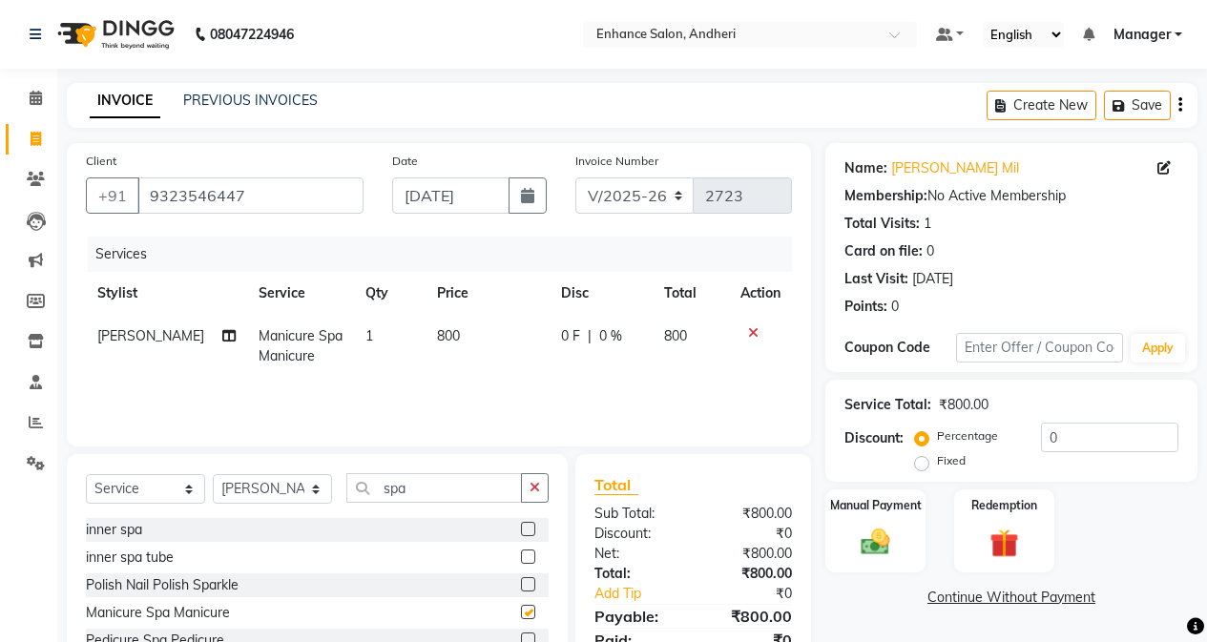
checkbox input "false"
click at [753, 329] on icon at bounding box center [753, 332] width 10 height 13
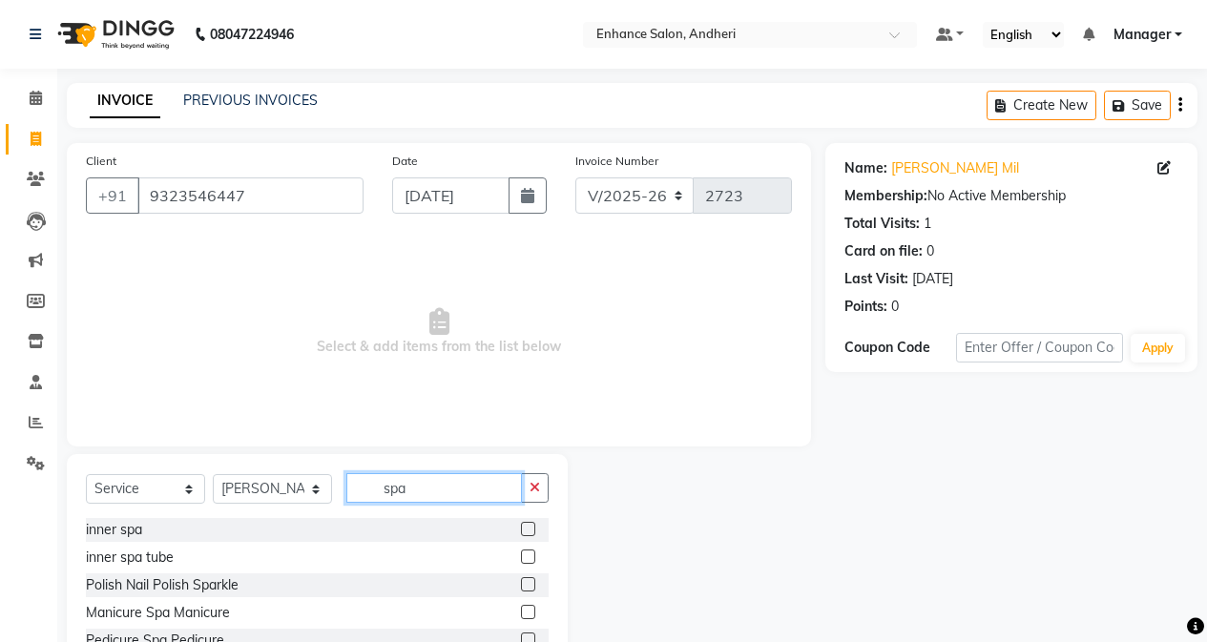
click at [476, 487] on input "spa" at bounding box center [434, 488] width 176 height 30
type input "s"
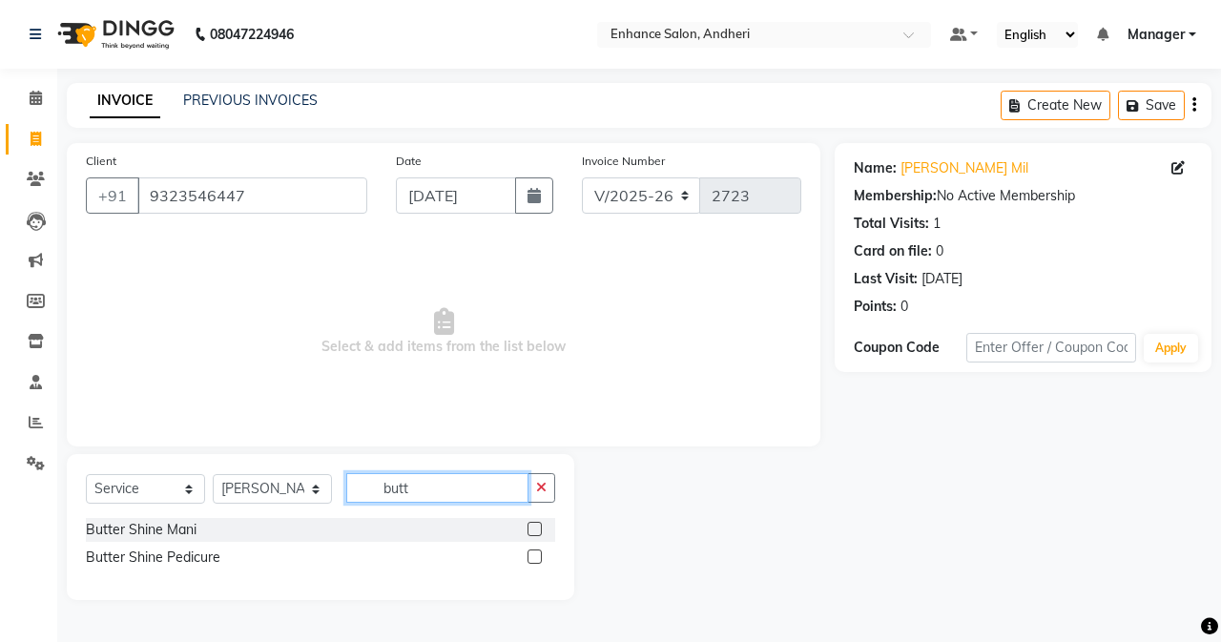
type input "butt"
click at [534, 552] on label at bounding box center [535, 557] width 14 height 14
click at [534, 552] on input "checkbox" at bounding box center [534, 558] width 12 height 12
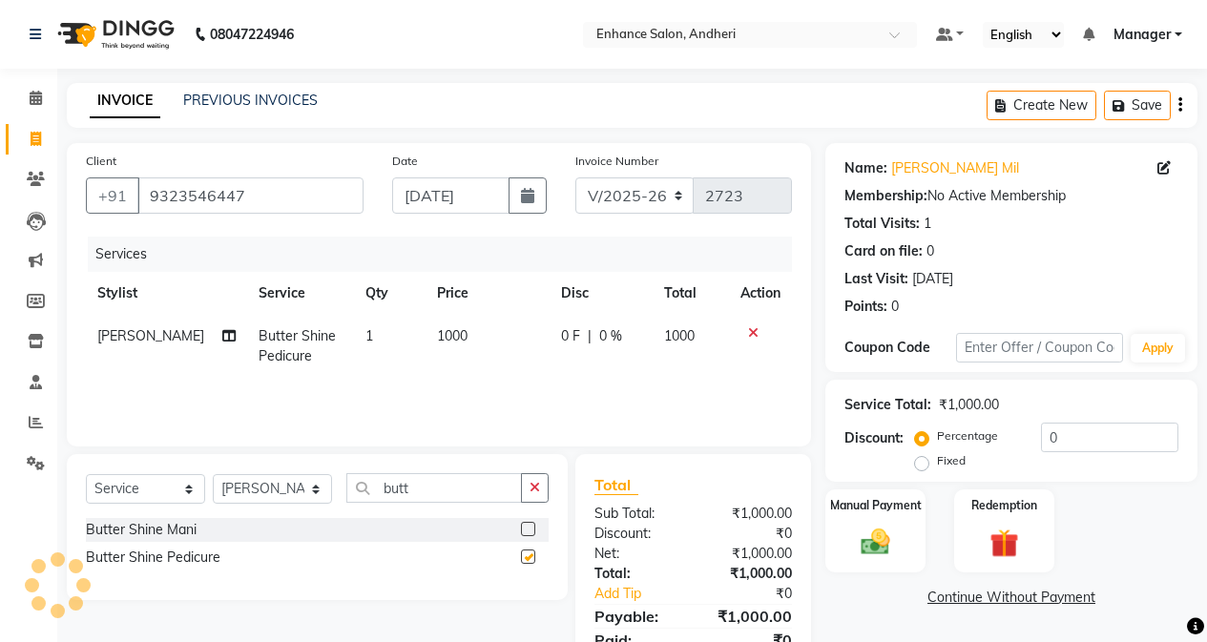
checkbox input "false"
click at [303, 490] on select "Select Stylist Admin [PERSON_NAME] [PERSON_NAME] [PERSON_NAME] Manager [PERSON_…" at bounding box center [272, 489] width 119 height 30
select select "61732"
click at [213, 474] on select "Select Stylist Admin [PERSON_NAME] [PERSON_NAME] [PERSON_NAME] Manager [PERSON_…" at bounding box center [272, 489] width 119 height 30
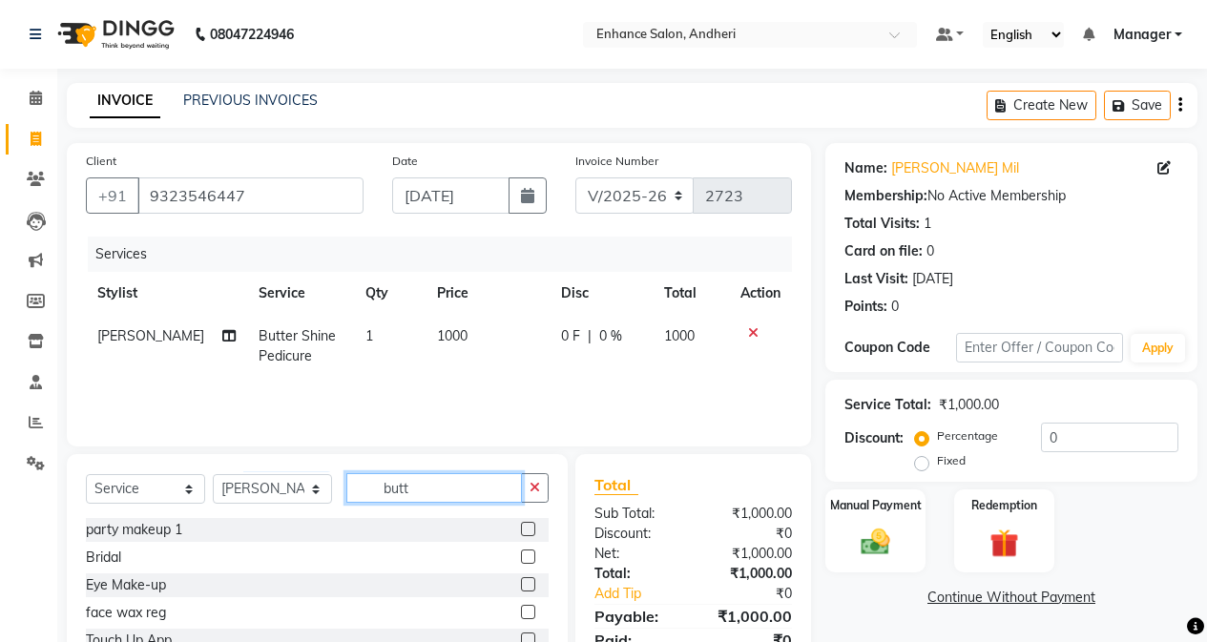
click at [432, 486] on input "butt" at bounding box center [434, 488] width 176 height 30
type input "b"
type input "spa"
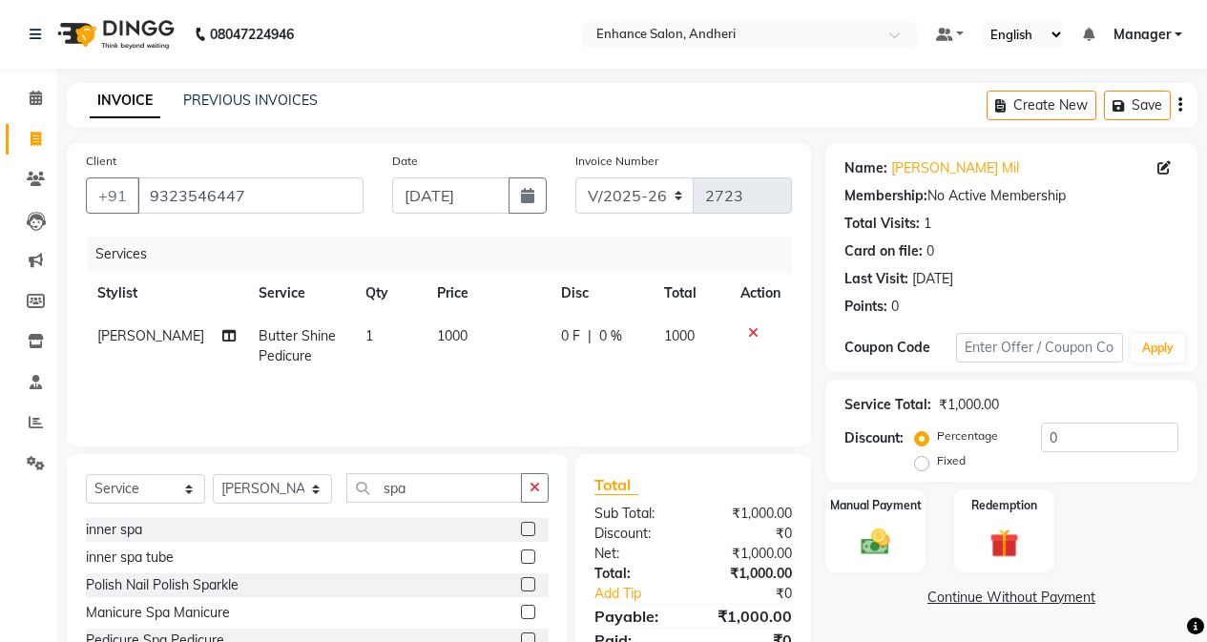
click at [521, 601] on label at bounding box center [528, 612] width 14 height 14
click at [521, 601] on input "checkbox" at bounding box center [527, 613] width 12 height 12
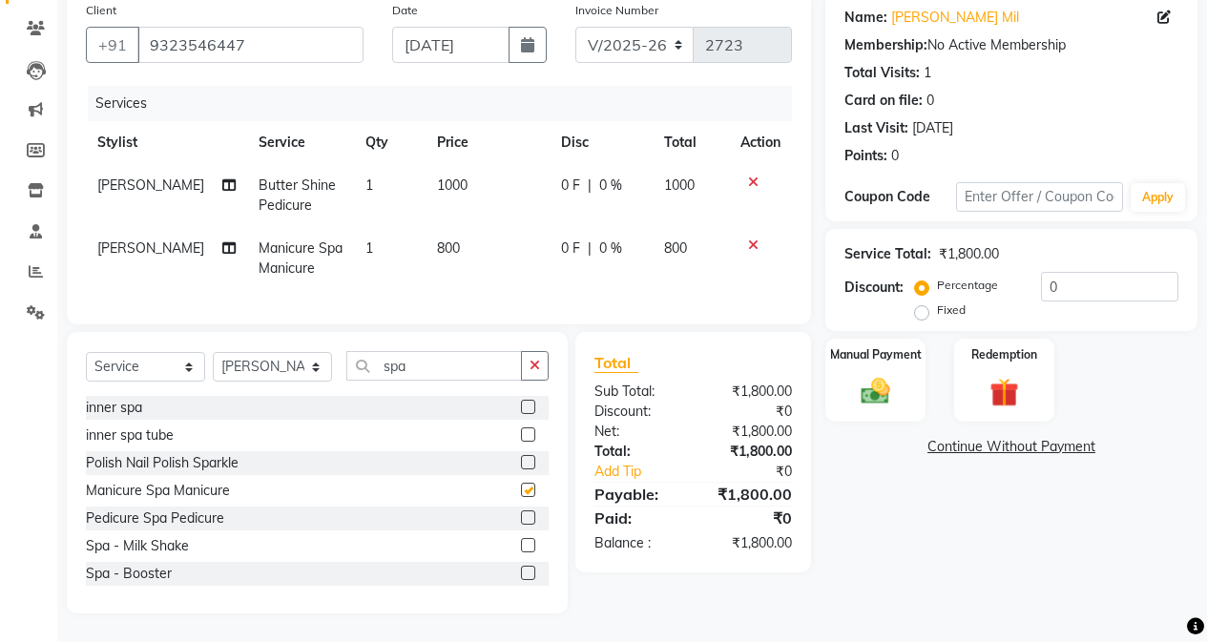
checkbox input "false"
click at [961, 272] on input "0" at bounding box center [1109, 287] width 137 height 30
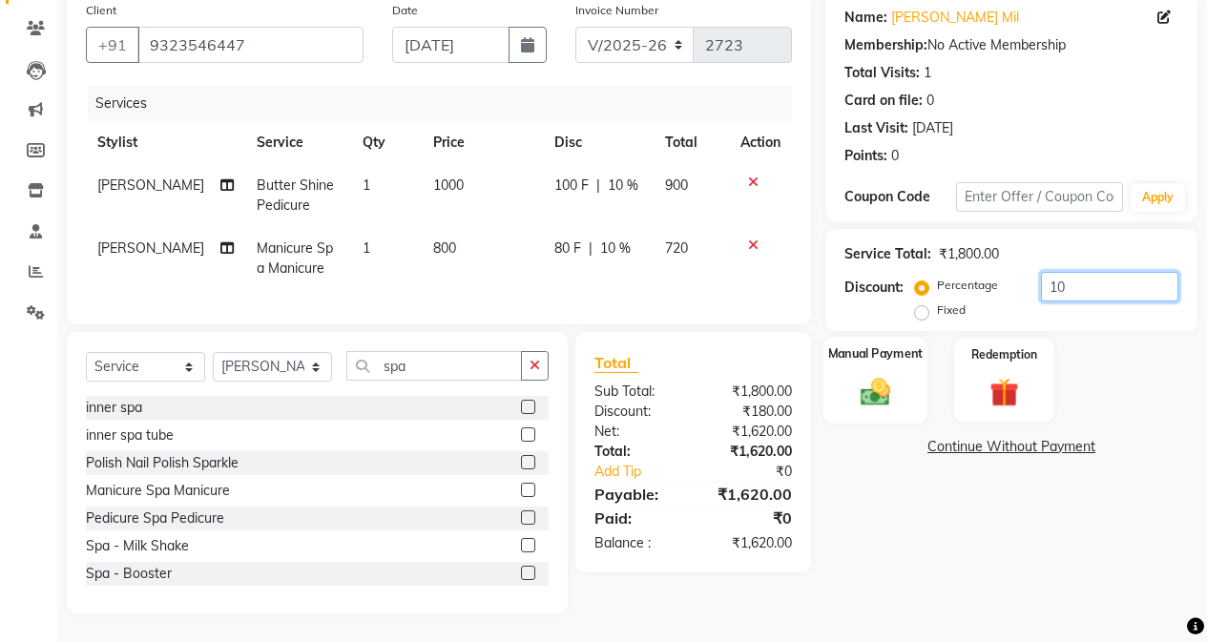
type input "10"
click at [858, 354] on div "Manual Payment" at bounding box center [876, 380] width 104 height 87
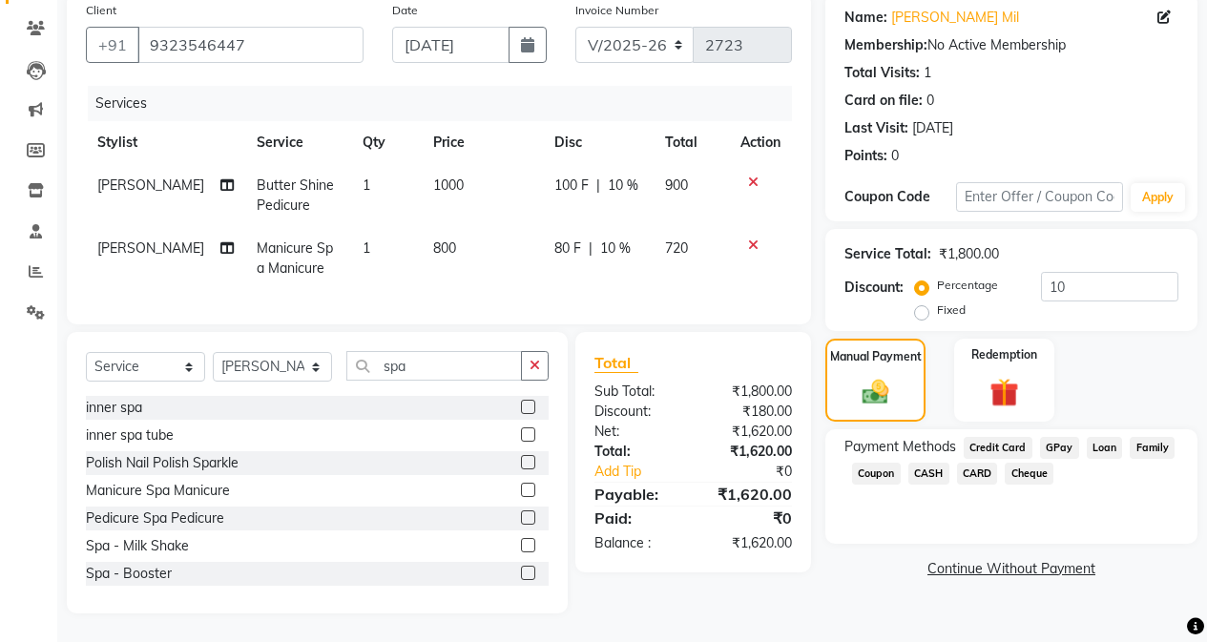
click at [961, 437] on span "GPay" at bounding box center [1059, 448] width 39 height 22
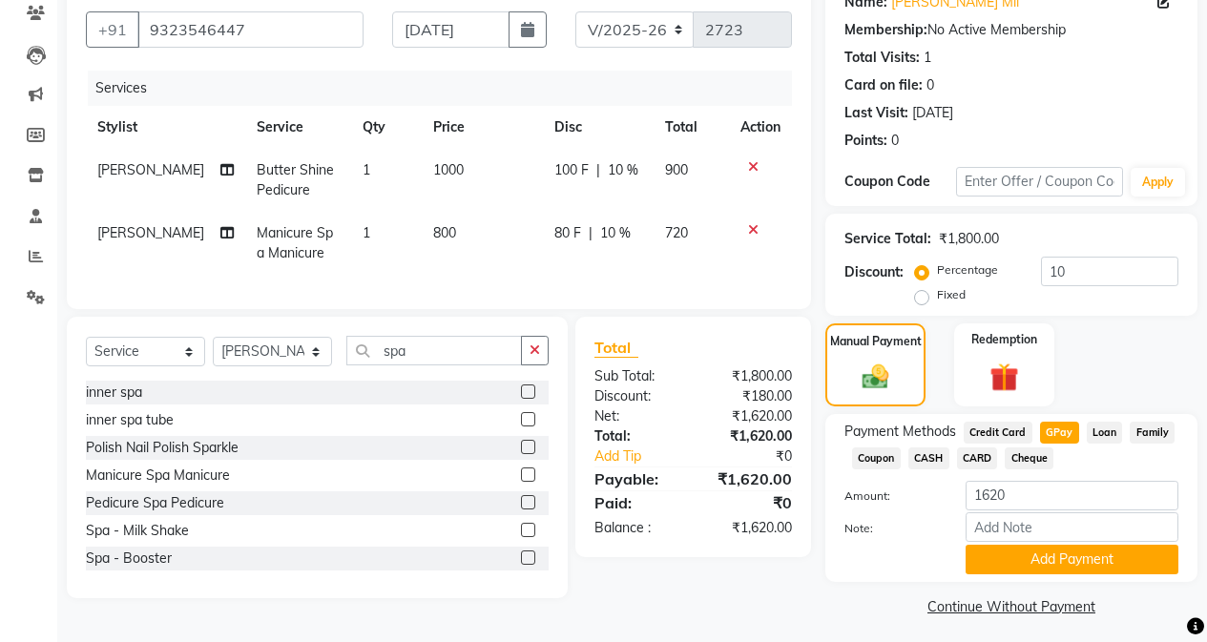
scroll to position [174, 0]
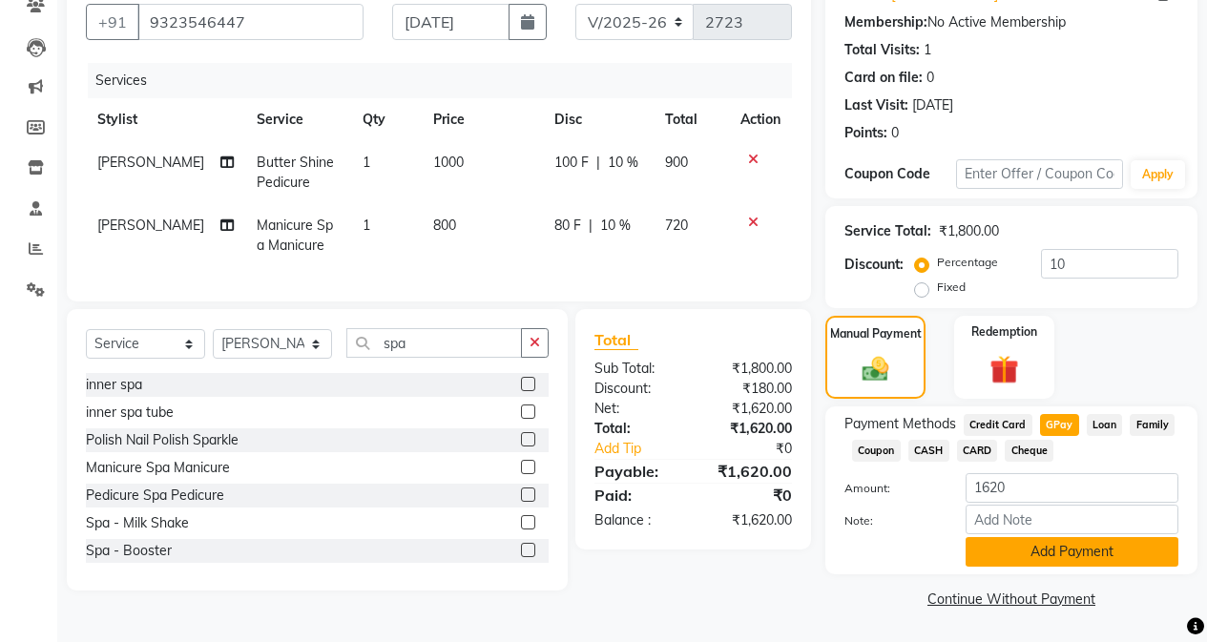
click at [961, 548] on button "Add Payment" at bounding box center [1072, 552] width 213 height 30
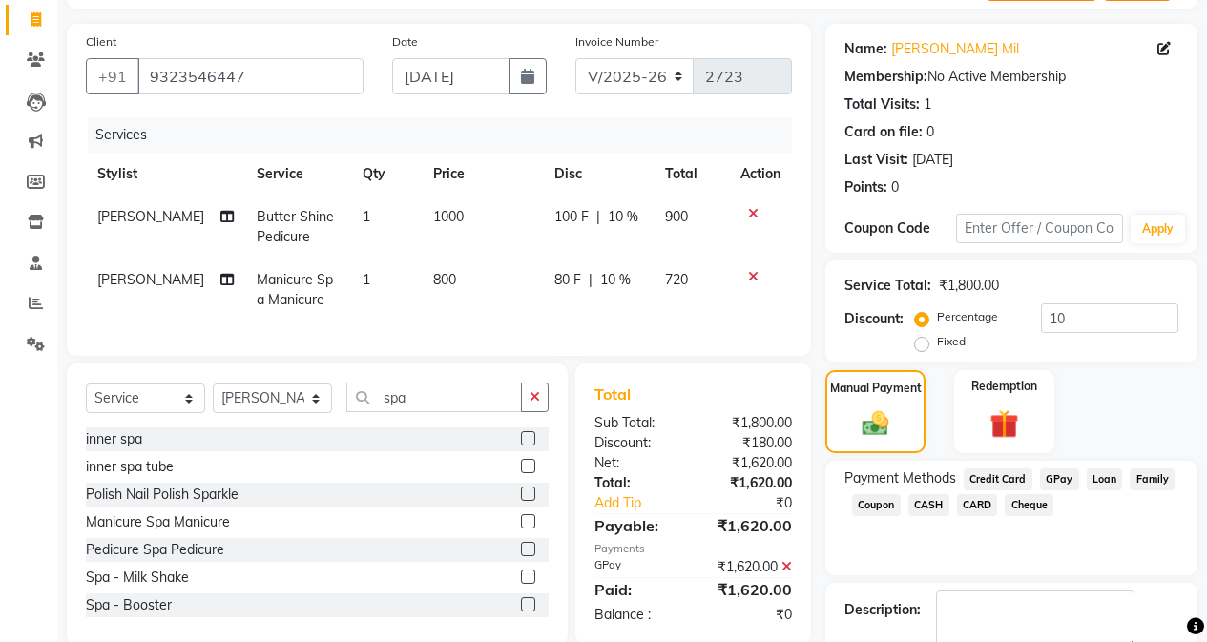
scroll to position [228, 0]
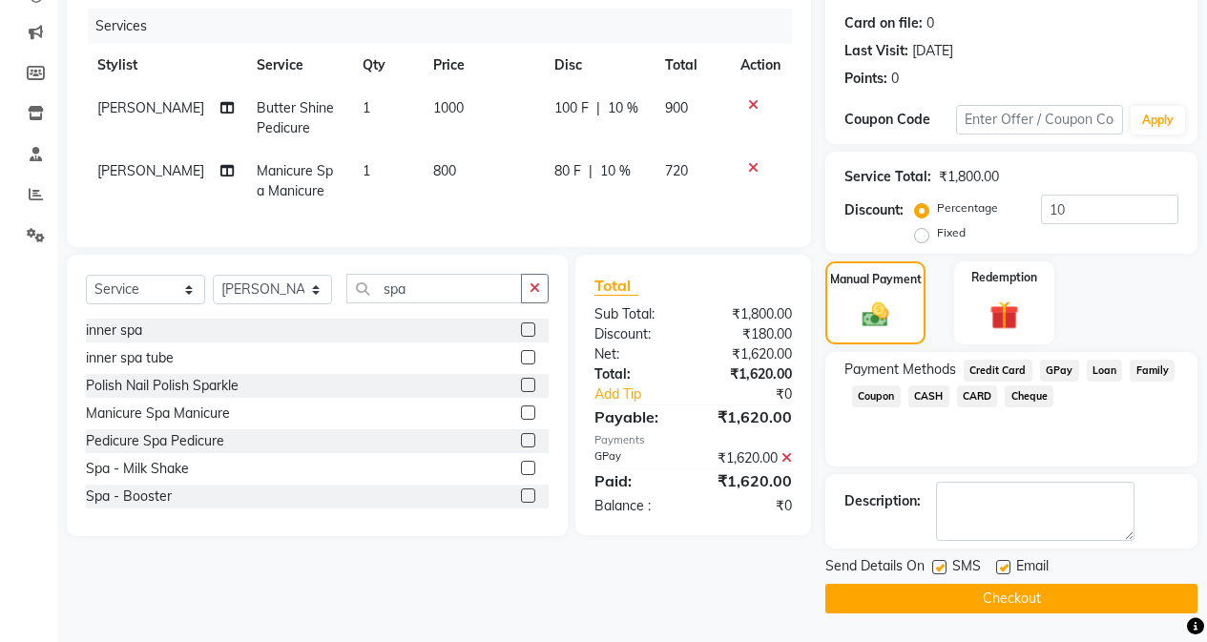
click at [961, 601] on button "Checkout" at bounding box center [1011, 599] width 372 height 30
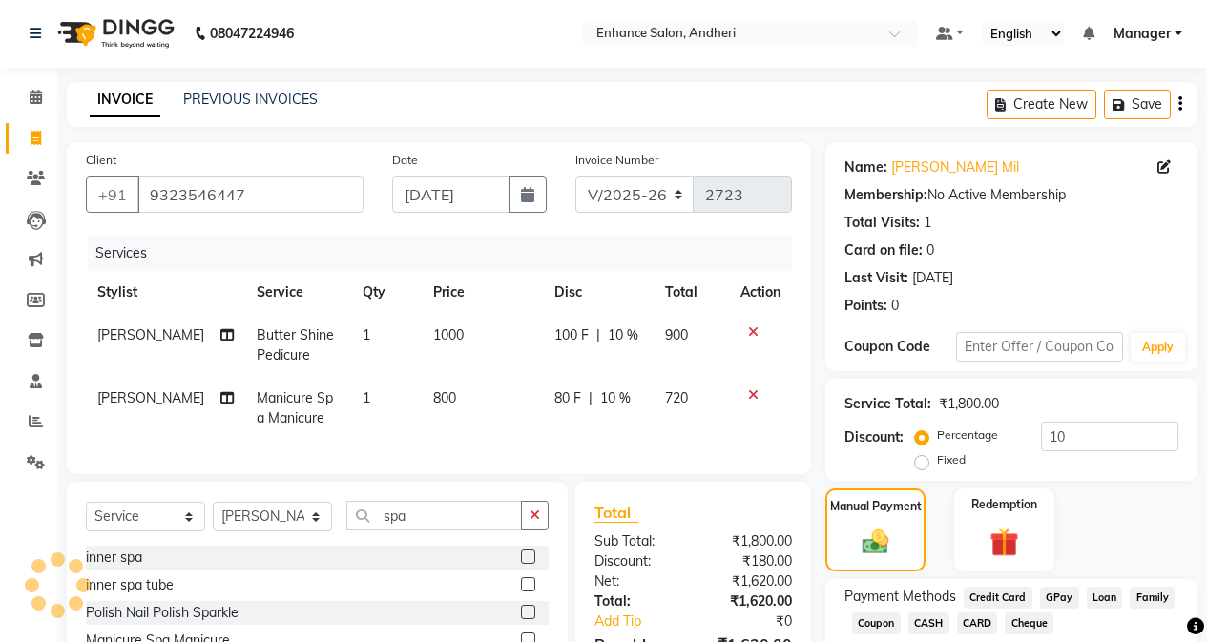
scroll to position [0, 0]
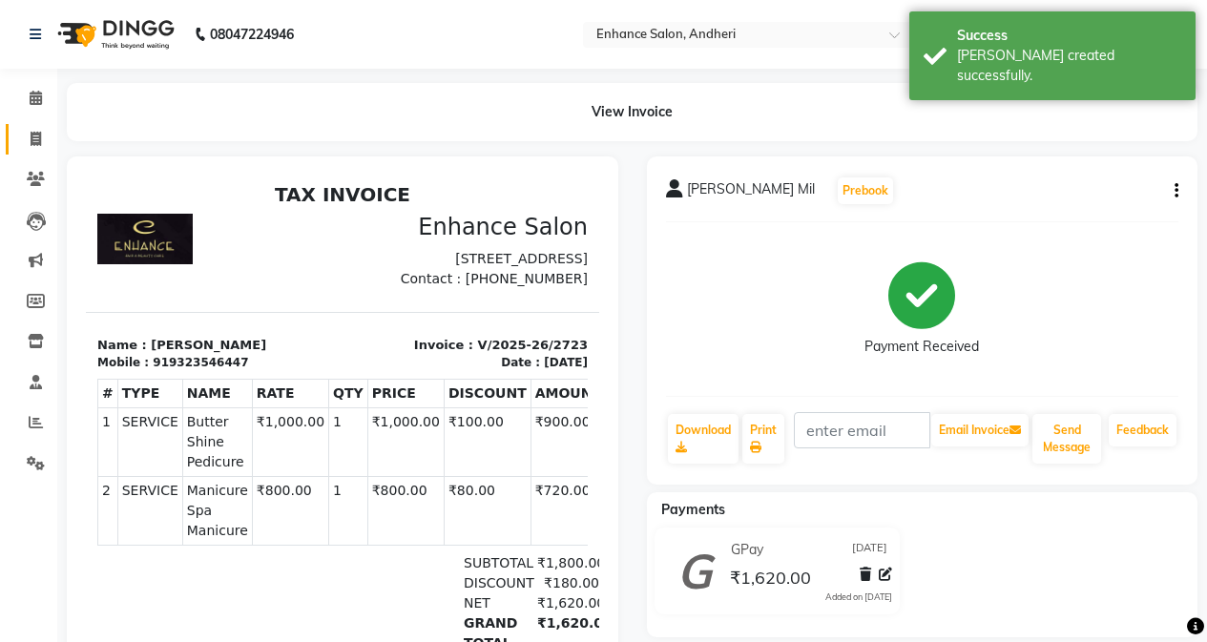
click at [32, 127] on link "Invoice" at bounding box center [29, 139] width 46 height 31
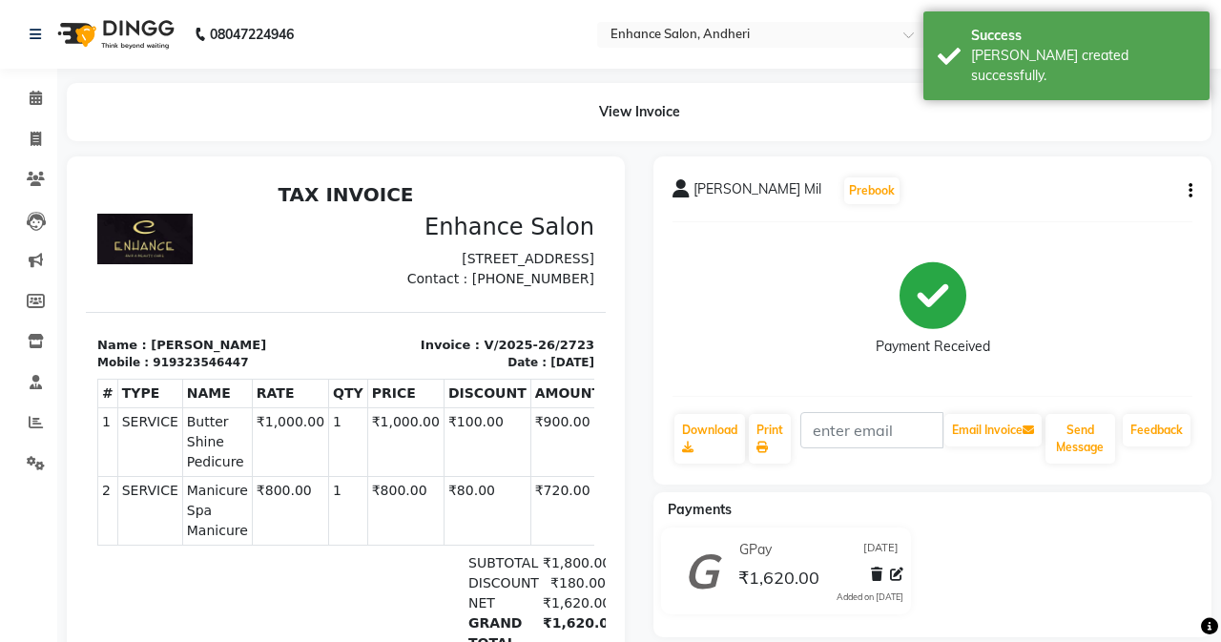
select select "service"
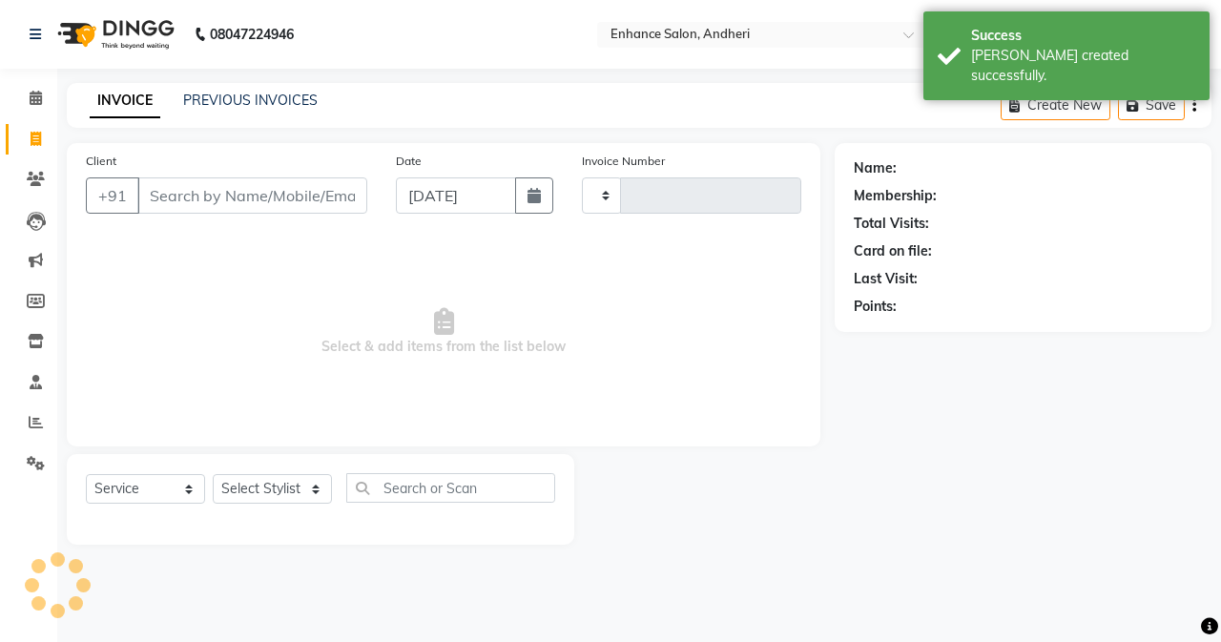
type input "2724"
select select "7236"
